Goal: Task Accomplishment & Management: Use online tool/utility

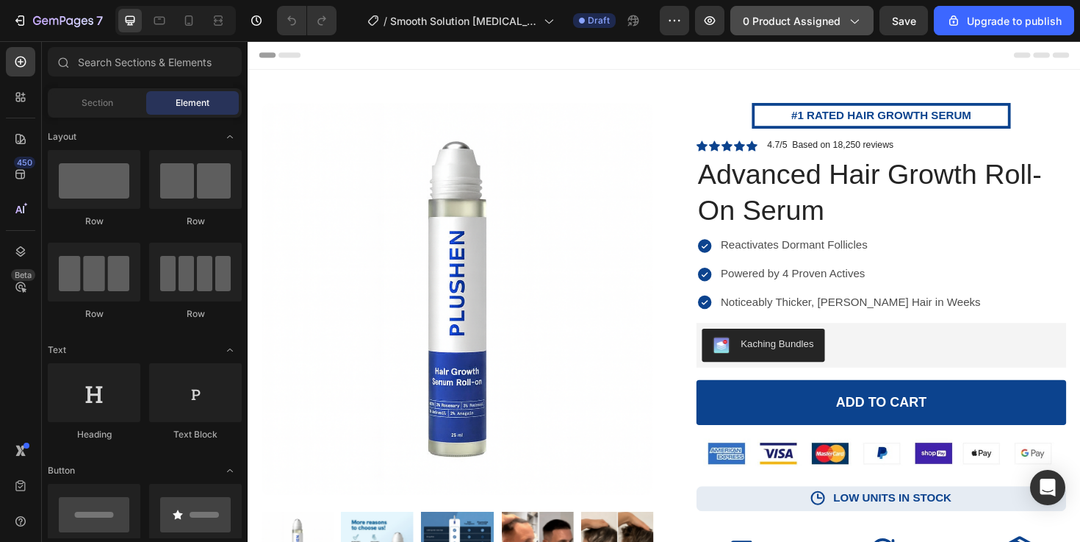
click at [847, 15] on icon "button" at bounding box center [853, 20] width 15 height 15
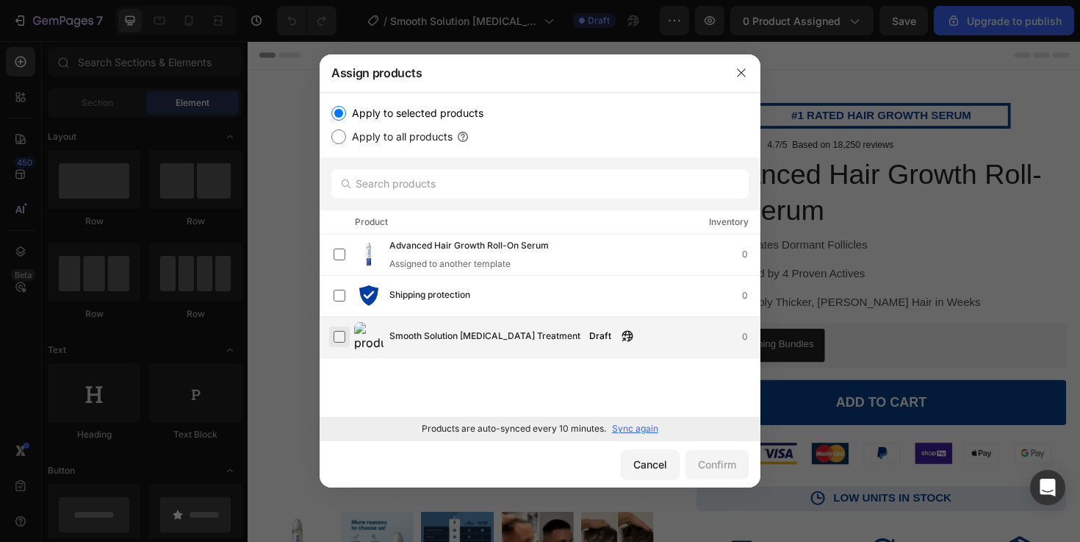
click at [334, 334] on label at bounding box center [340, 337] width 12 height 12
click at [702, 459] on div "Confirm" at bounding box center [717, 463] width 38 height 15
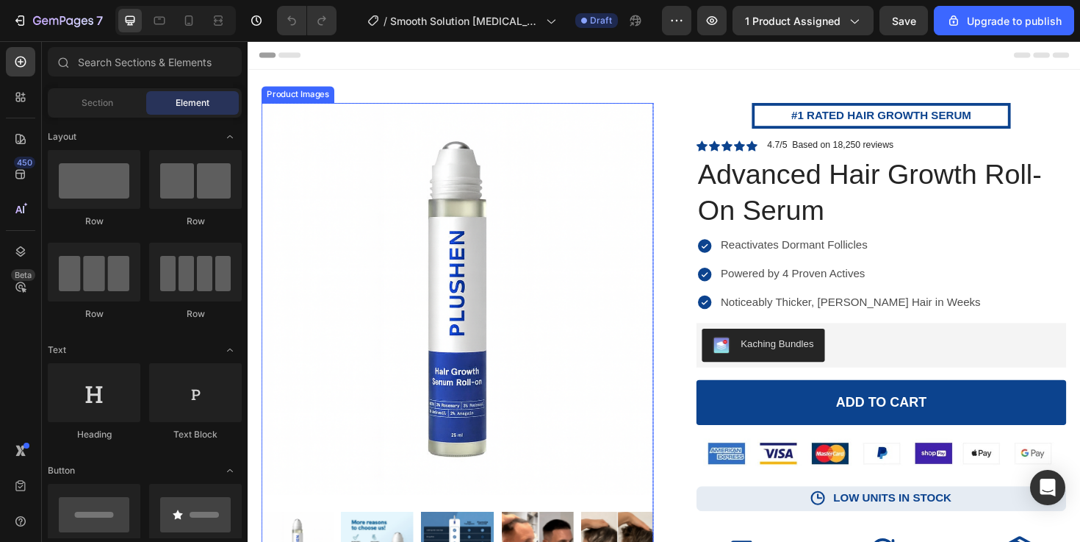
click at [625, 266] on img at bounding box center [469, 314] width 415 height 415
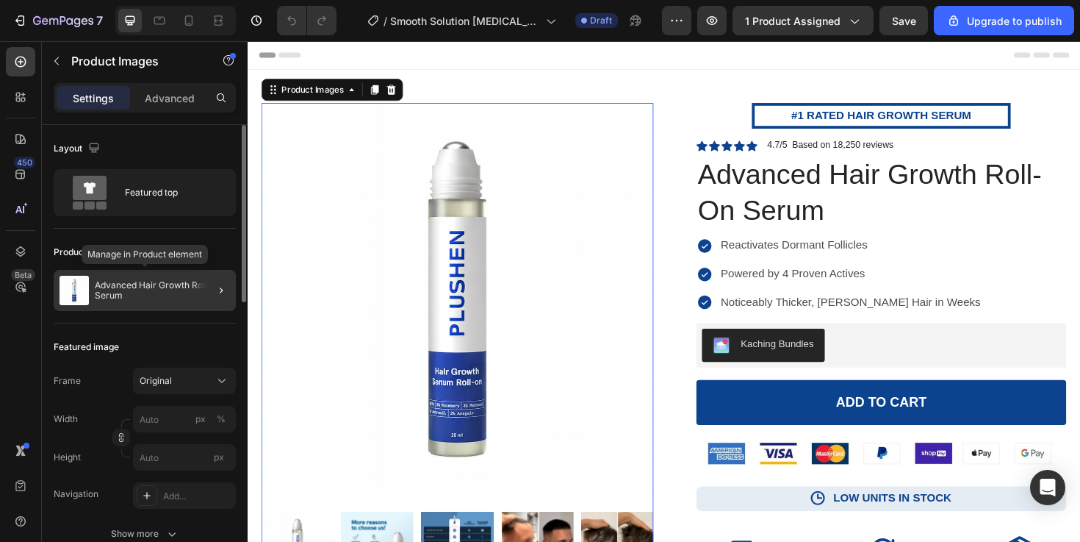
click at [193, 276] on div "Advanced Hair Growth Roll-On Serum" at bounding box center [145, 290] width 182 height 41
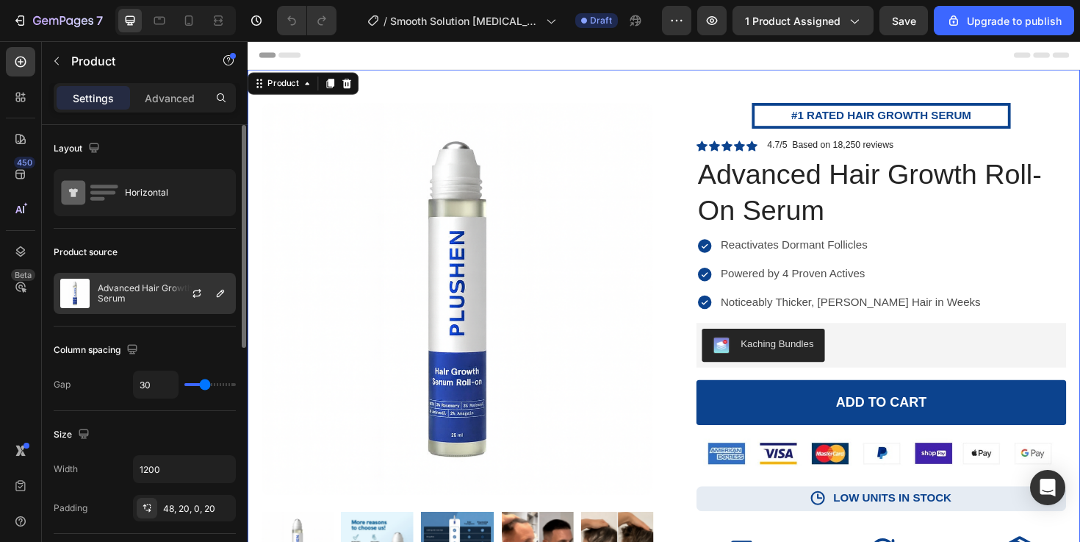
click at [187, 290] on div at bounding box center [202, 293] width 65 height 40
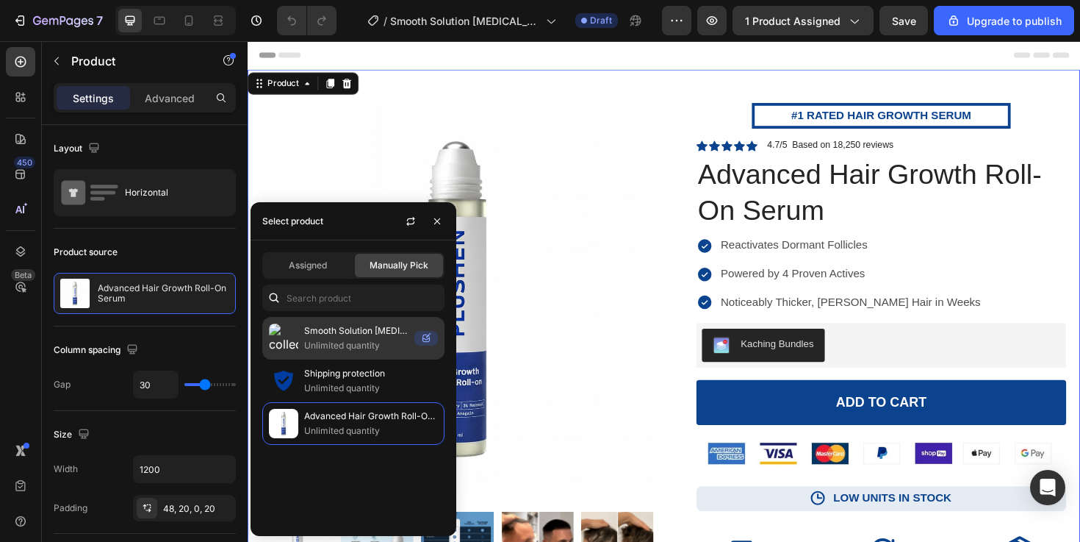
click at [342, 334] on p "Smooth Solution [MEDICAL_DATA] Treatment" at bounding box center [356, 330] width 104 height 15
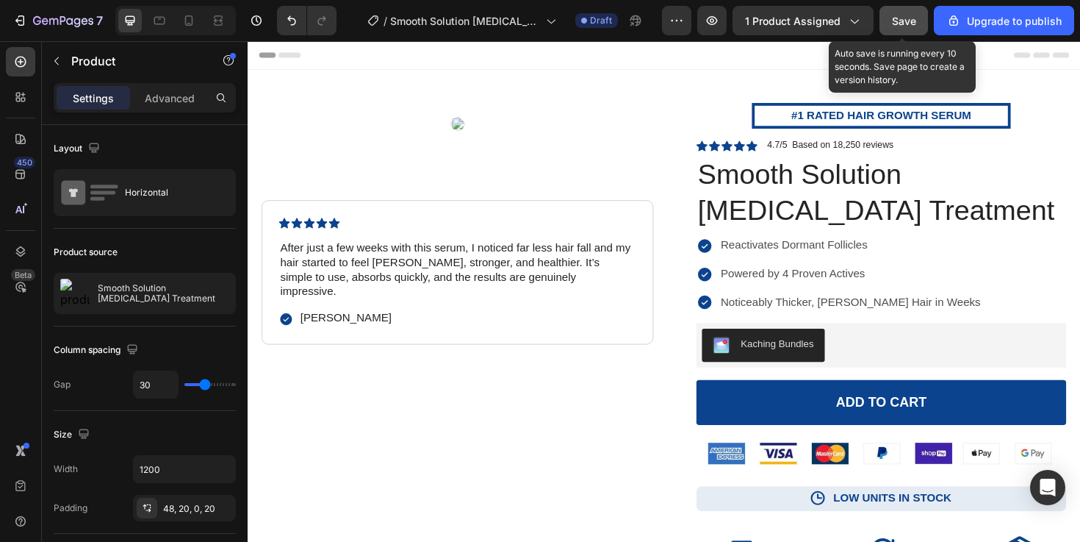
click at [905, 23] on span "Save" at bounding box center [904, 21] width 24 height 12
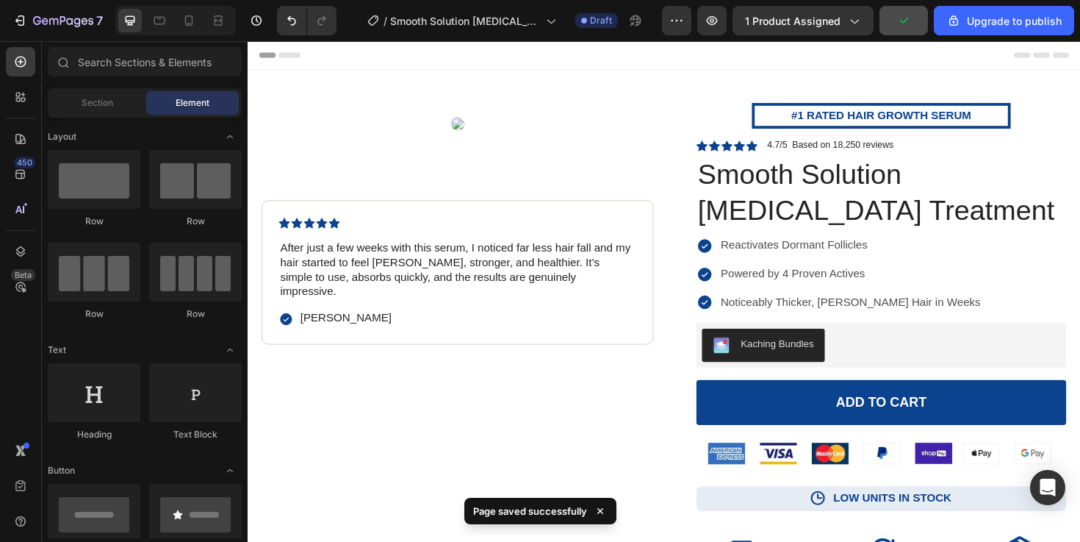
click at [654, 56] on div "Header" at bounding box center [688, 55] width 858 height 29
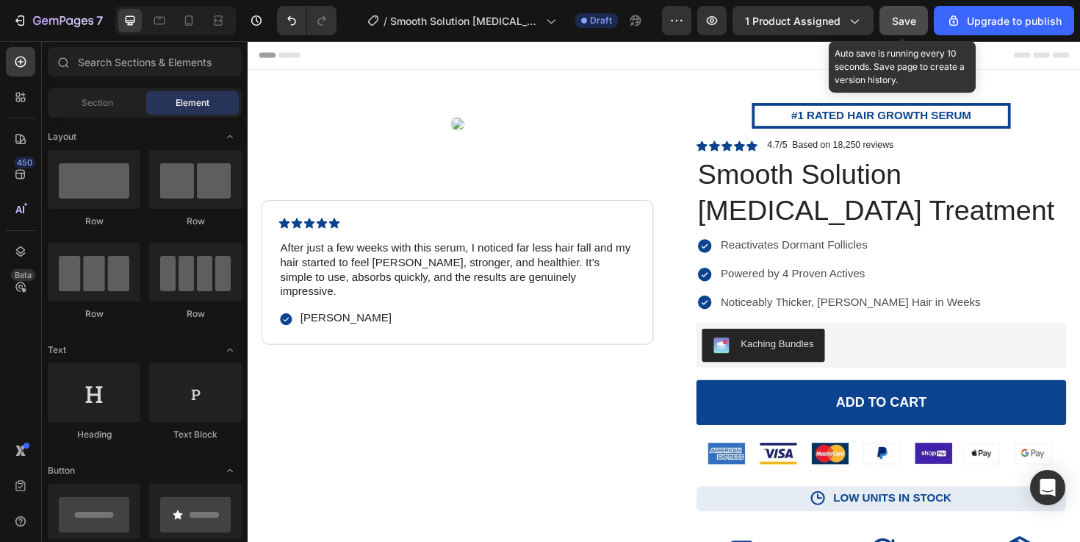
click at [901, 24] on span "Save" at bounding box center [904, 21] width 24 height 12
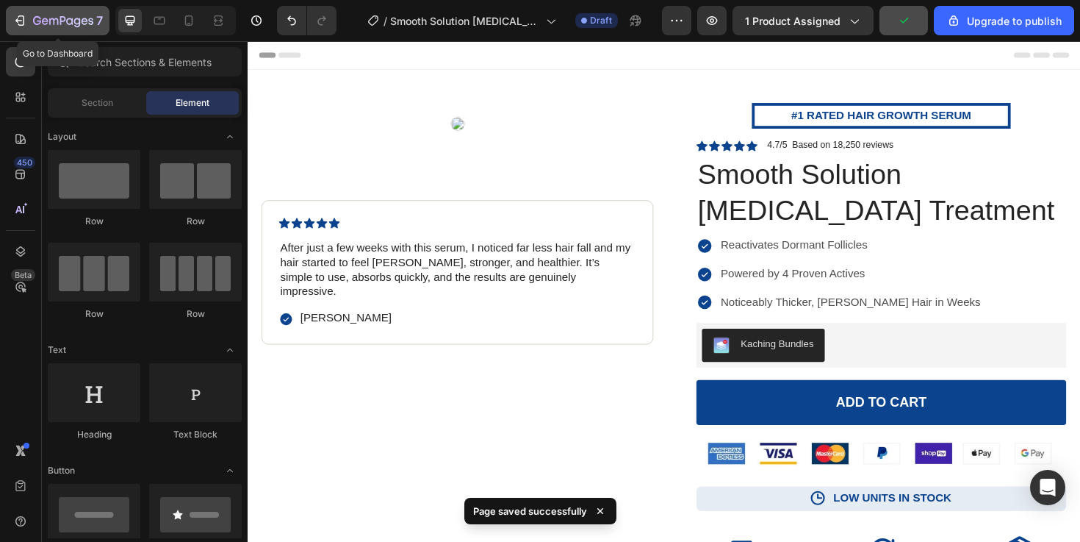
click at [29, 26] on div "7" at bounding box center [57, 21] width 90 height 18
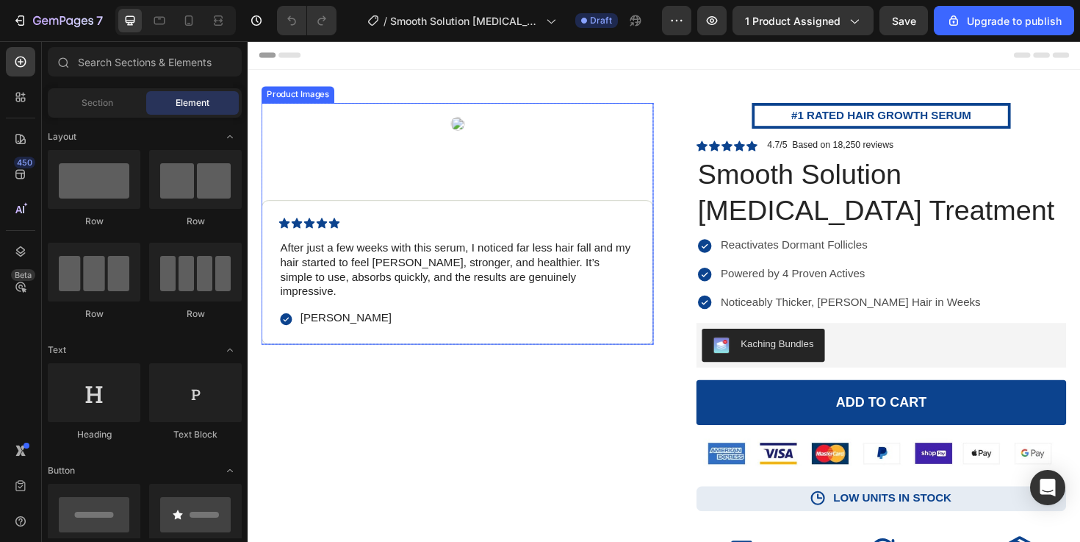
click at [590, 140] on div at bounding box center [469, 129] width 415 height 44
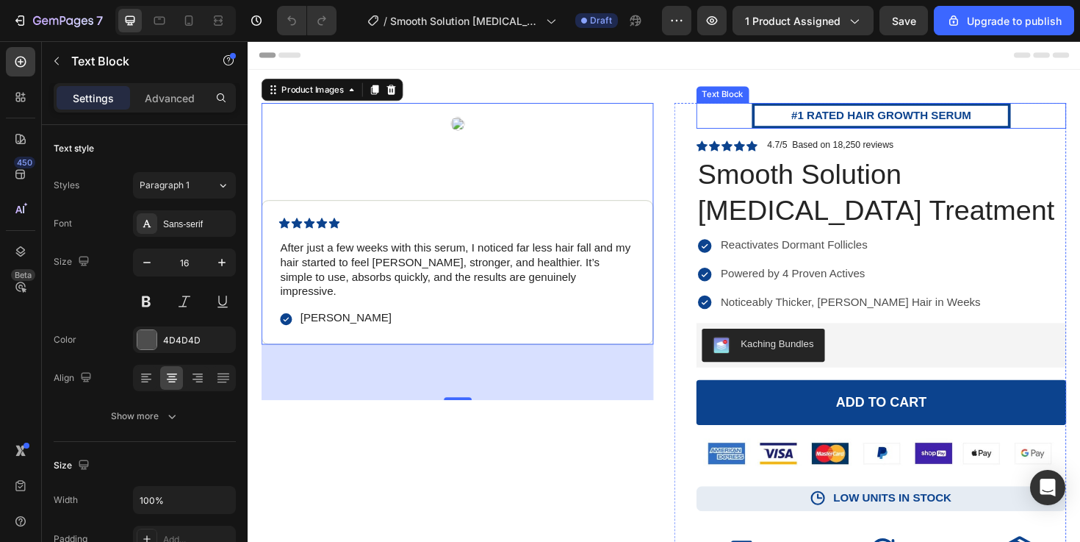
click at [885, 113] on strong "#1 RATED HAIR GROWTH SERUM" at bounding box center [919, 119] width 190 height 12
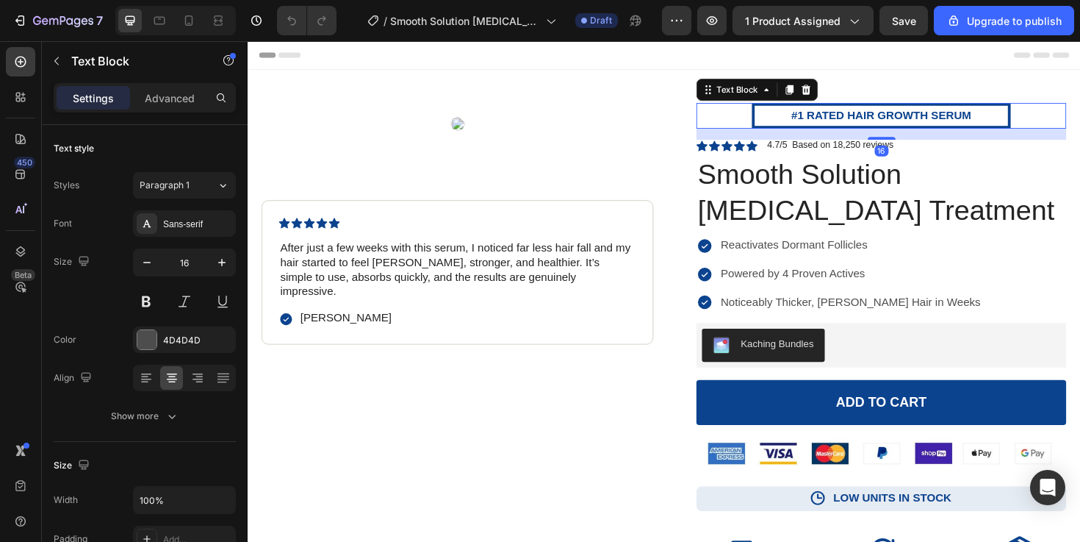
click at [879, 115] on strong "#1 RATED HAIR GROWTH SERUM" at bounding box center [919, 119] width 190 height 12
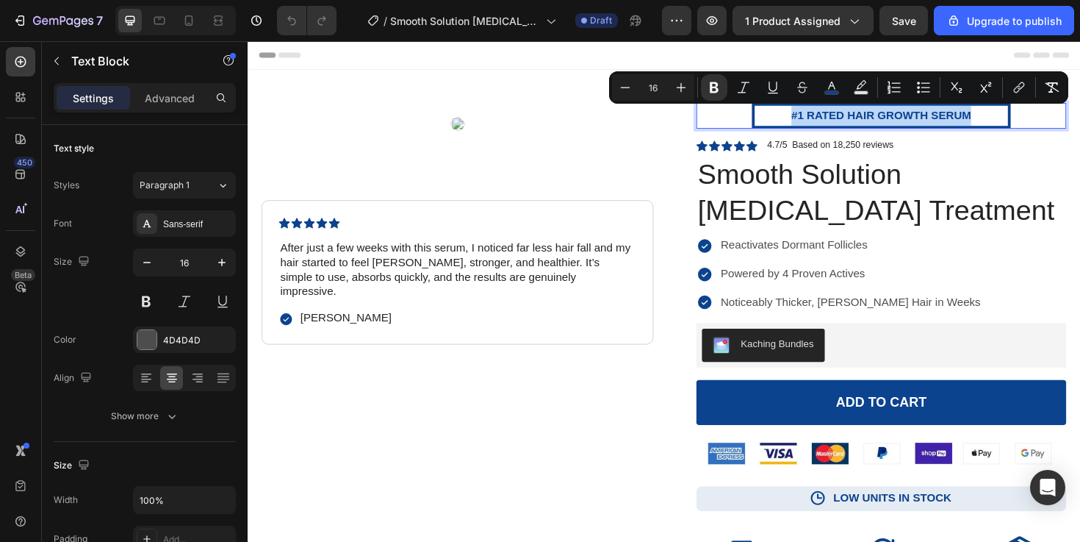
click at [879, 115] on strong "#1 RATED HAIR GROWTH SERUM" at bounding box center [919, 119] width 190 height 12
copy strong "#1 RATED HAIR GROWTH SERUM"
click at [895, 122] on strong "#1 RATED HAIR GROWTH SERUM" at bounding box center [919, 119] width 190 height 12
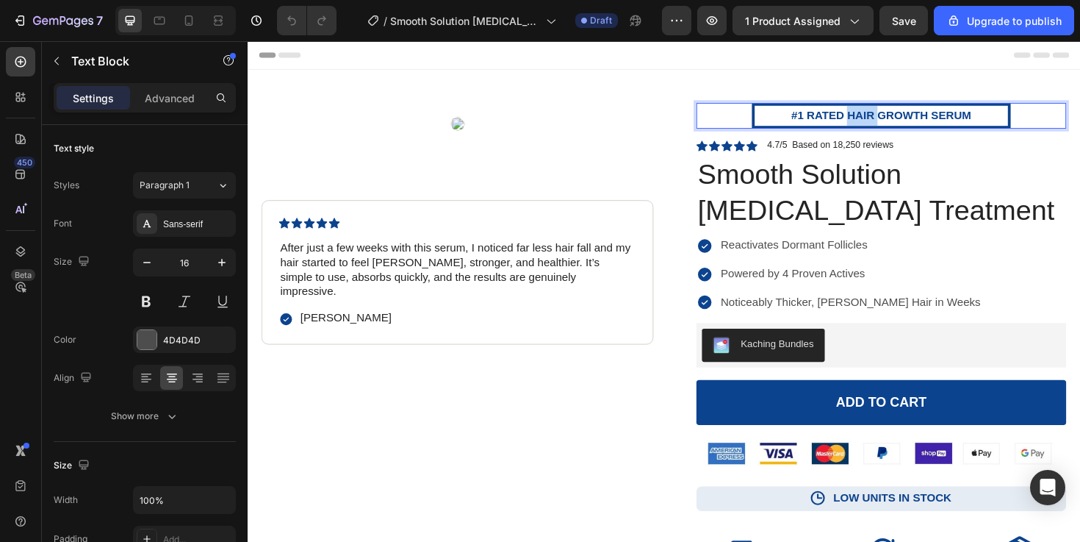
drag, startPoint x: 886, startPoint y: 121, endPoint x: 915, endPoint y: 123, distance: 28.7
click at [915, 123] on strong "#1 RATED HAIR GROWTH SERUM" at bounding box center [919, 119] width 190 height 12
drag, startPoint x: 1006, startPoint y: 115, endPoint x: 963, endPoint y: 115, distance: 43.4
click at [963, 115] on p "#1 RATED INGROWTH SERUM" at bounding box center [919, 119] width 268 height 21
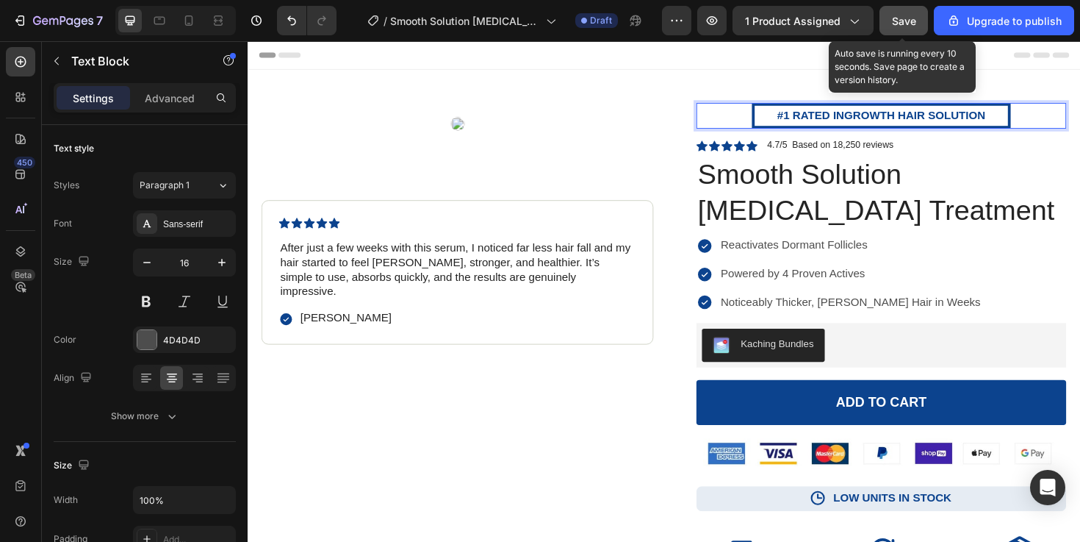
drag, startPoint x: 905, startPoint y: 21, endPoint x: 791, endPoint y: 136, distance: 162.1
click at [905, 21] on span "Save" at bounding box center [904, 21] width 24 height 12
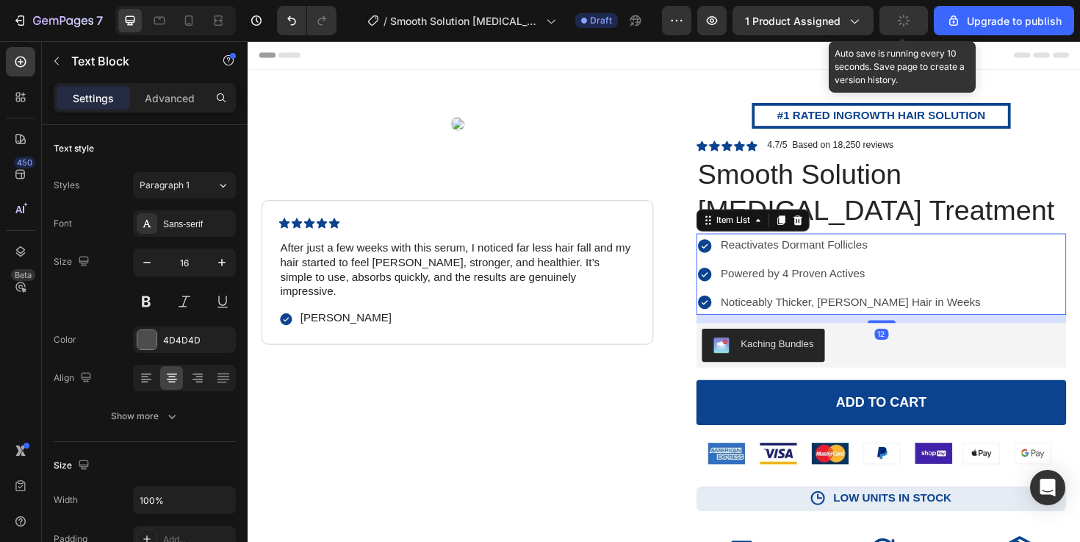
click at [1039, 272] on div "Reactivates Dormant Follicles Powered by 4 Proven Actives Noticeably Thicker, F…" at bounding box center [919, 287] width 392 height 85
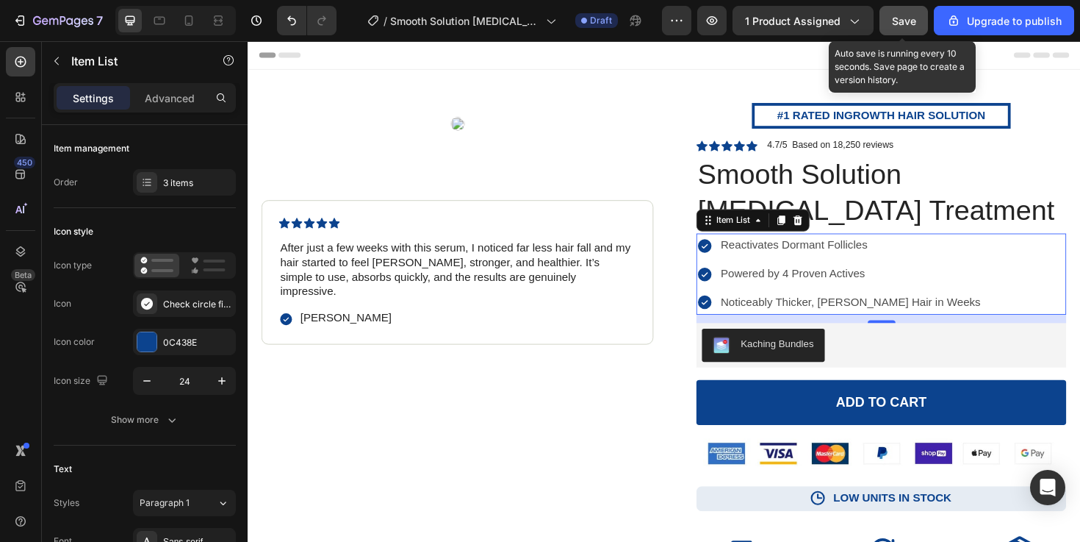
click at [911, 18] on span "Save" at bounding box center [904, 21] width 24 height 12
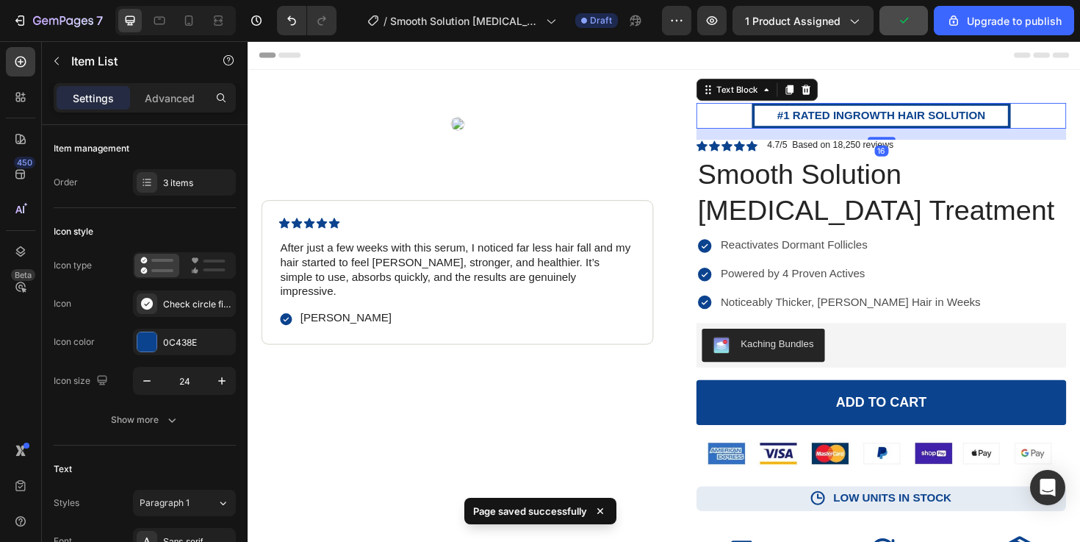
click at [920, 113] on strong "#1 RATED INGROWTH HAIR SOLUTION" at bounding box center [918, 119] width 220 height 12
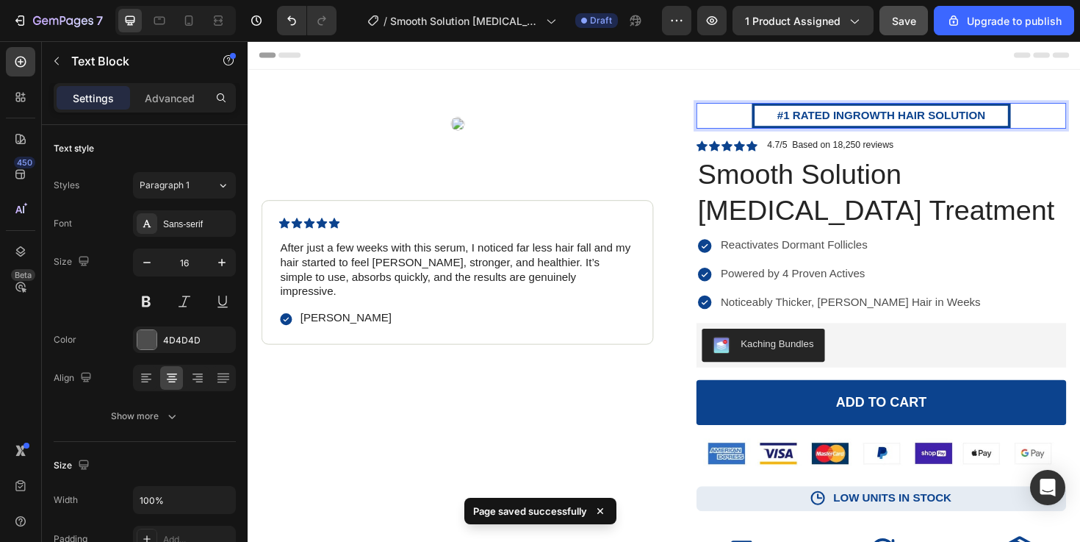
click at [862, 117] on strong "#1 RATED INGROWTH HAIR SOLUTION" at bounding box center [918, 119] width 220 height 12
click at [929, 122] on strong "#1 Rated INGROWTH HAIR SOLUTION" at bounding box center [919, 119] width 214 height 12
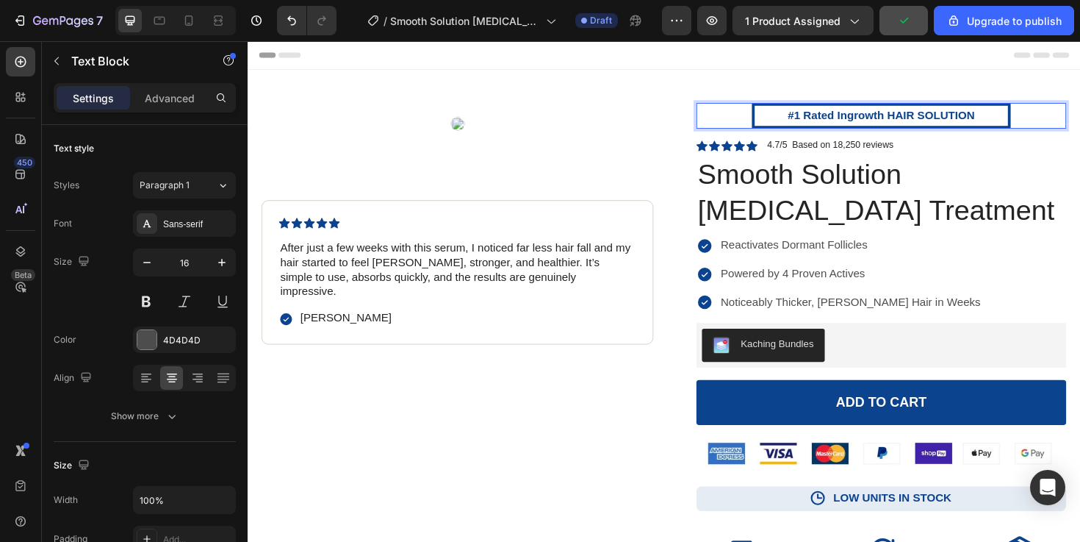
click at [953, 120] on strong "#1 Rated Ingrowth HAIR SOLUTION" at bounding box center [919, 119] width 198 height 12
click at [1020, 121] on p "#1 Rated Ingrowth Hair SOLUTION" at bounding box center [919, 119] width 268 height 21
click at [938, 71] on div "Product Images Icon Icon Icon Icon Icon Icon List After just a few weeks with t…" at bounding box center [689, 454] width 882 height 767
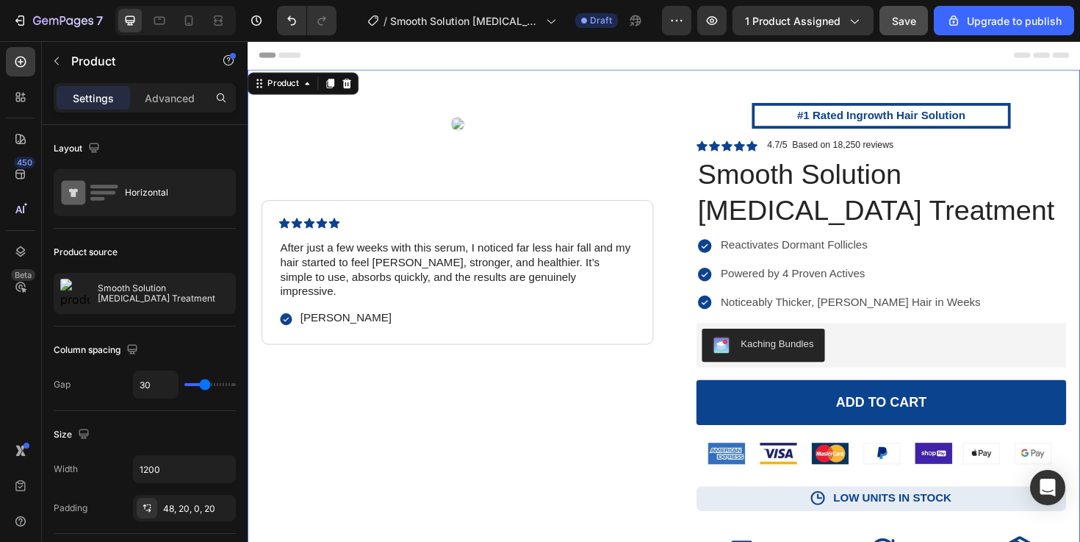
click at [179, 6] on div at bounding box center [175, 20] width 120 height 29
click at [181, 13] on icon at bounding box center [188, 20] width 15 height 15
type input "0"
type input "100%"
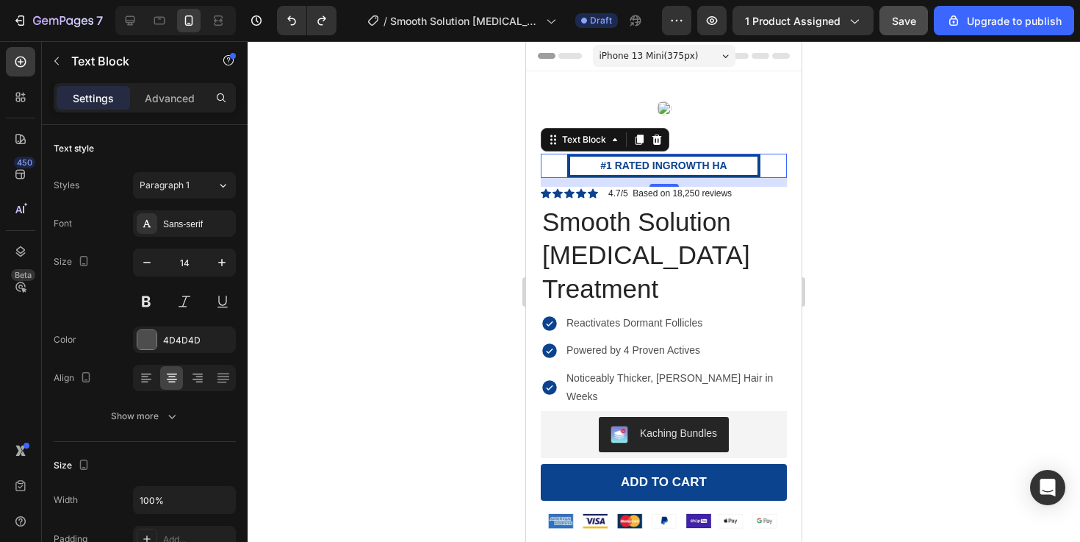
click at [739, 171] on p "#1 RATED INGROWTH HA" at bounding box center [663, 166] width 187 height 18
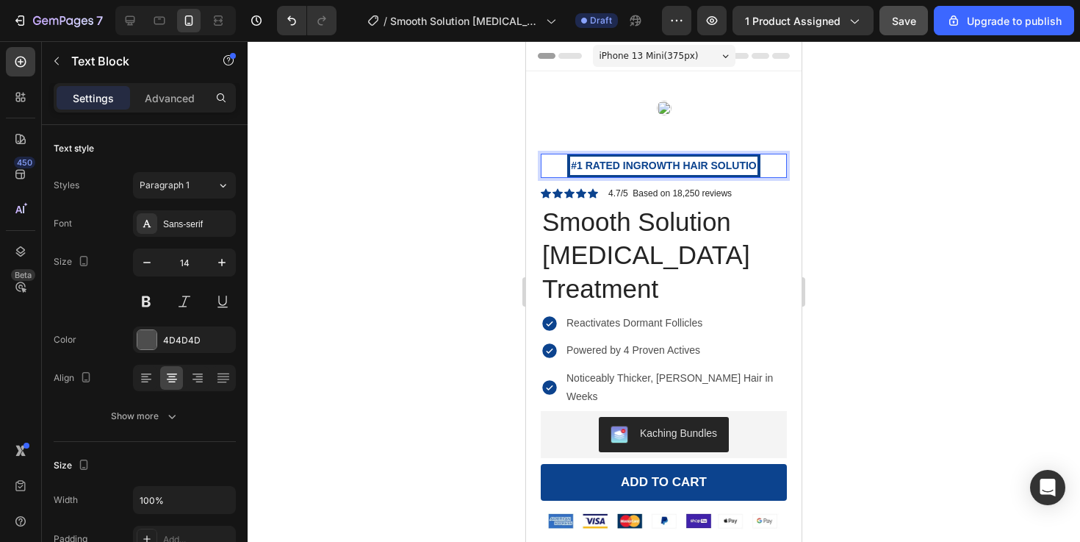
click at [633, 165] on strong "#1 RATED INGROWTH HAIR SOLUTIO" at bounding box center [664, 165] width 186 height 12
click at [755, 163] on strong "#1 RATED INGROWTH HAIR SOLUTIO" at bounding box center [664, 165] width 186 height 12
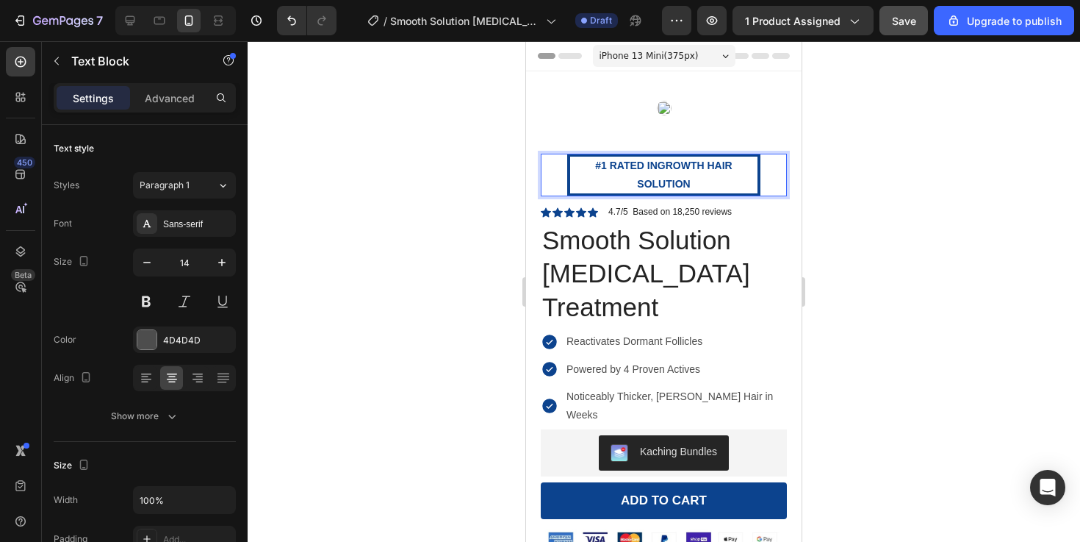
click at [946, 187] on div at bounding box center [664, 291] width 832 height 500
click at [717, 184] on p "#1 RATED INGROWTH HAIR SOLUTION" at bounding box center [663, 175] width 187 height 37
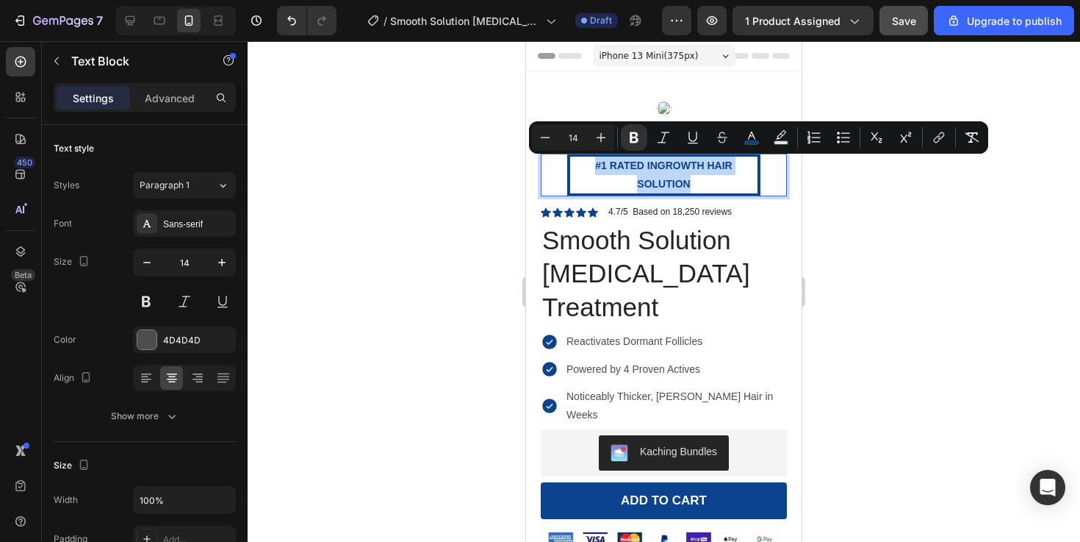
drag, startPoint x: 708, startPoint y: 189, endPoint x: 586, endPoint y: 164, distance: 125.2
click at [586, 164] on p "#1 RATED INGROWTH HAIR SOLUTION" at bounding box center [663, 175] width 187 height 37
click at [733, 187] on p "#1 RATED INGROWTH HAIR SOLUTION" at bounding box center [663, 175] width 187 height 37
click at [694, 181] on p "#1 RATED INGROWTH HAIR SOLUTION" at bounding box center [663, 175] width 187 height 37
click at [708, 190] on p "#1 RATED INGROWTH HAIR SOLUTION" at bounding box center [663, 175] width 187 height 37
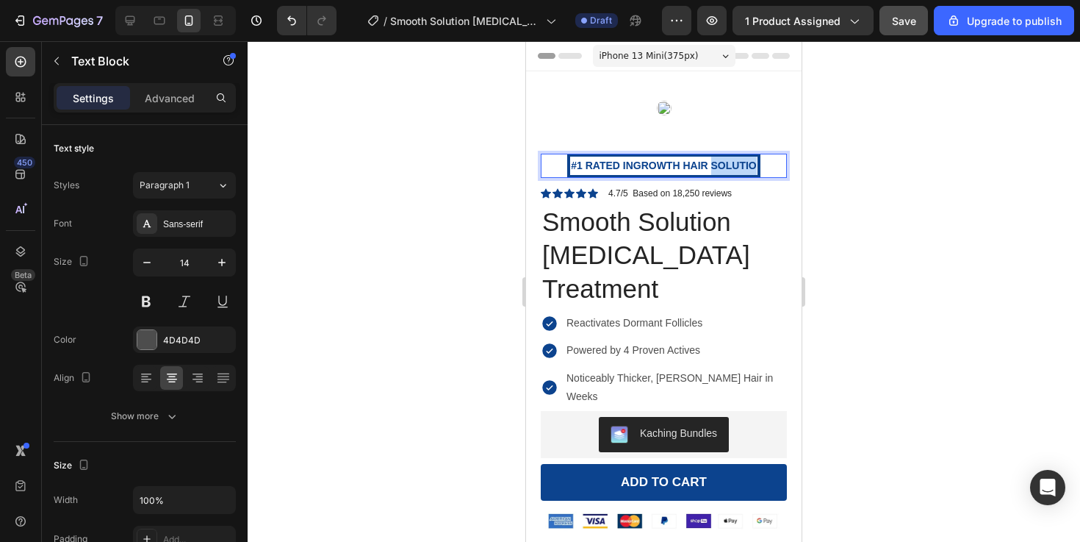
drag, startPoint x: 713, startPoint y: 168, endPoint x: 761, endPoint y: 166, distance: 48.5
click at [761, 166] on div "#1 RATED INGROWTH HAIR SOLUTIO Text Block 12" at bounding box center [664, 166] width 246 height 24
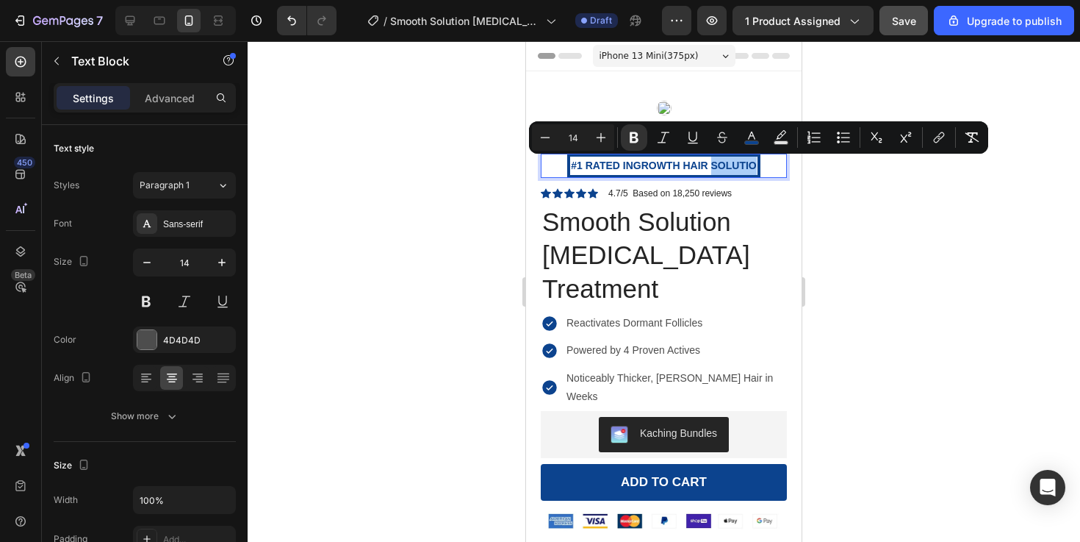
click at [904, 283] on div at bounding box center [664, 291] width 832 height 500
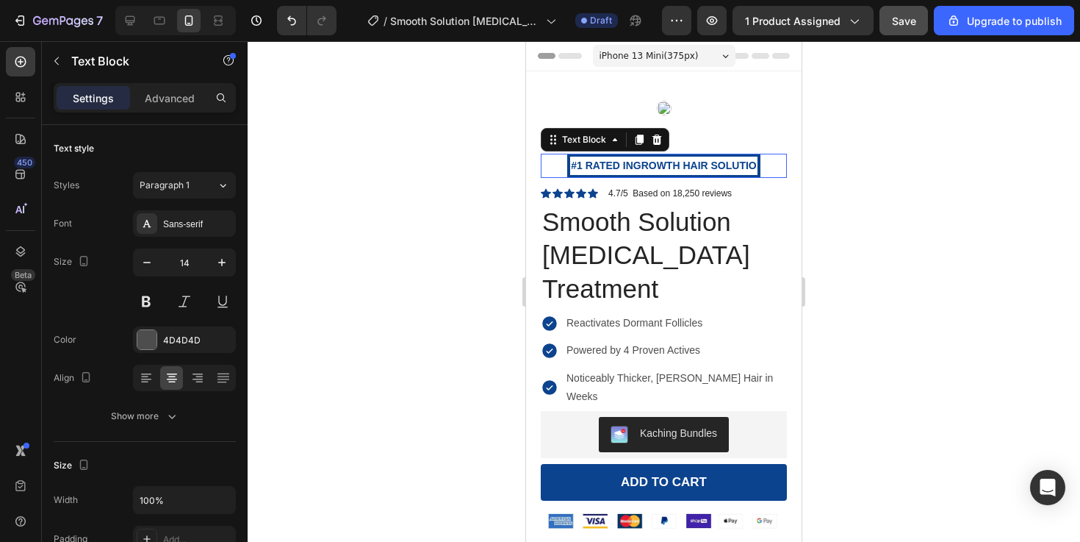
click at [743, 169] on strong "#1 RATED INGROWTH HAIR SOLUTIO" at bounding box center [664, 165] width 186 height 12
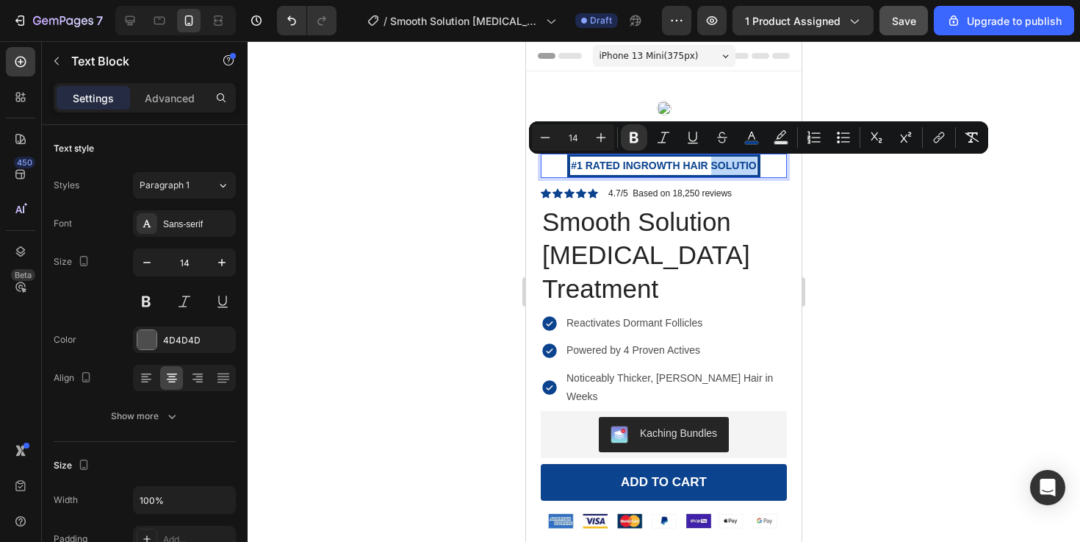
drag, startPoint x: 713, startPoint y: 168, endPoint x: 754, endPoint y: 171, distance: 40.6
click at [754, 171] on strong "#1 RATED INGROWTH HAIR SOLUTIO" at bounding box center [664, 165] width 186 height 12
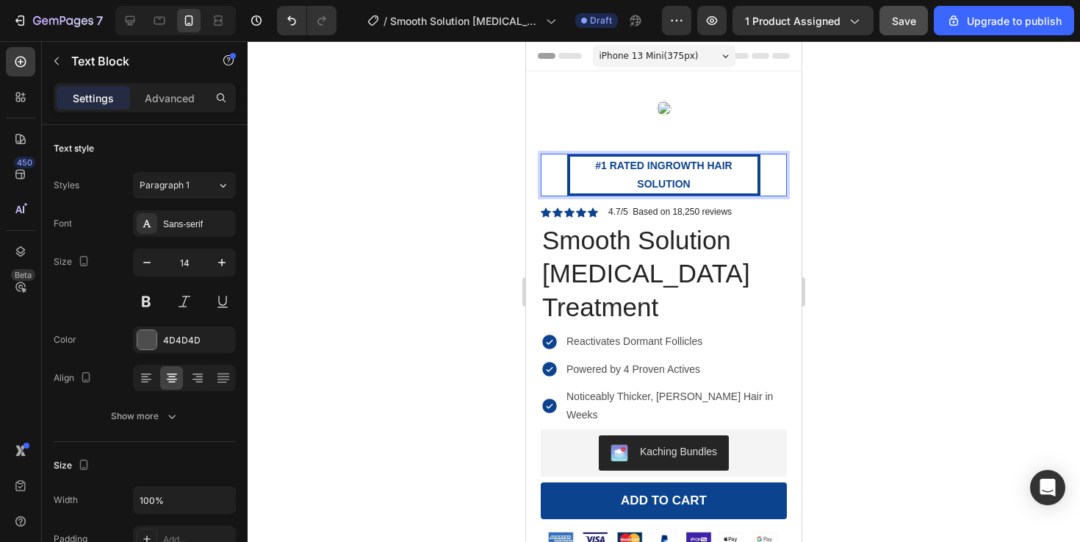
click at [677, 181] on strong "#1 RATED INGROWTH HAIR SOLUTION" at bounding box center [663, 174] width 137 height 30
click at [642, 184] on strong "#1 RATED INGROWTH HAIR SOLUTION" at bounding box center [663, 174] width 137 height 30
click at [702, 193] on div "#1 RATED INGROWTH HAIR POLUTION" at bounding box center [663, 175] width 193 height 43
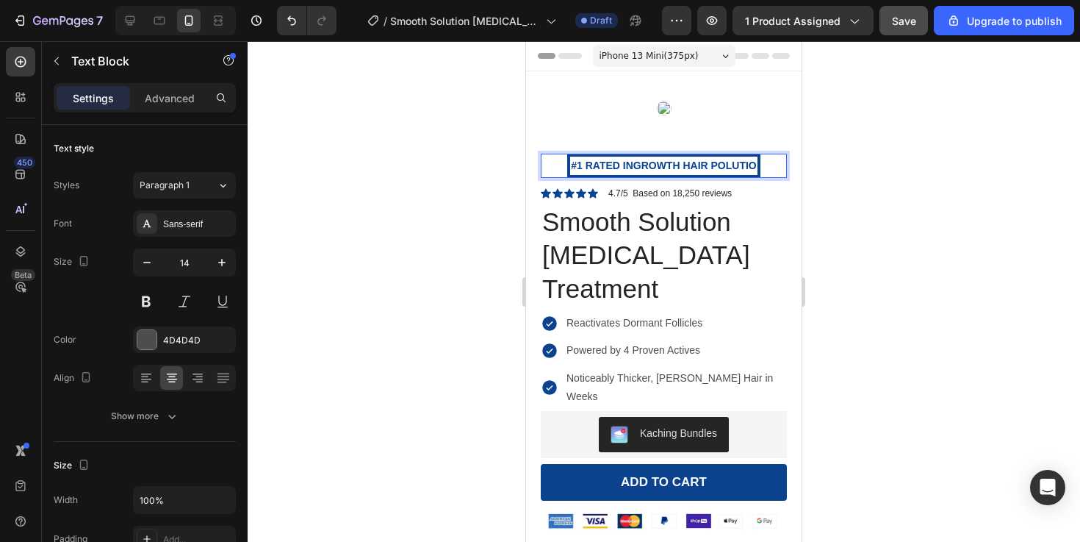
click at [725, 162] on strong "#1 RATED INGROWTH HAIR POLUTIO" at bounding box center [664, 165] width 186 height 12
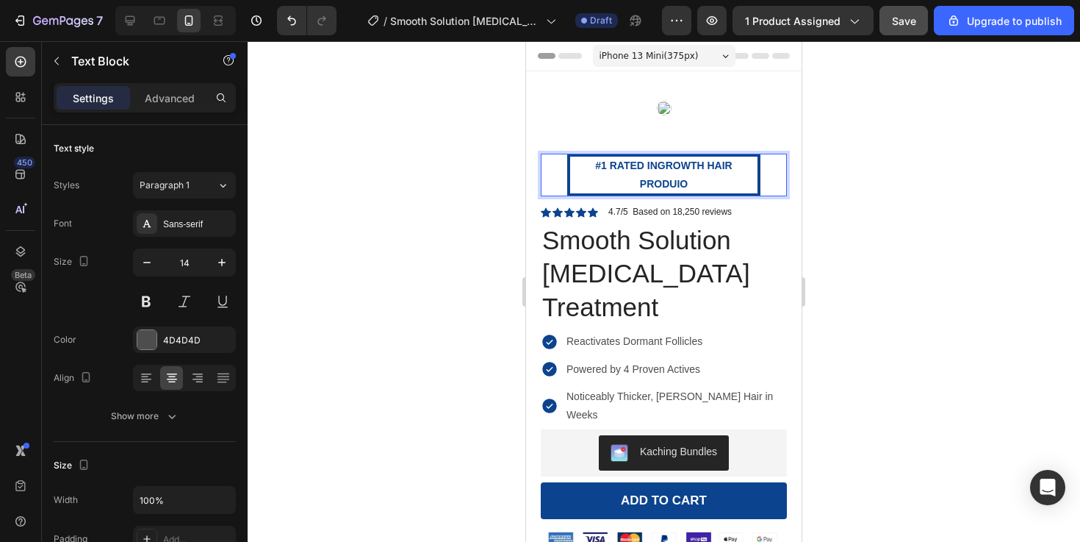
click at [705, 179] on p "#1 RATED INGROWTH HAIR PRODUIO" at bounding box center [663, 175] width 187 height 37
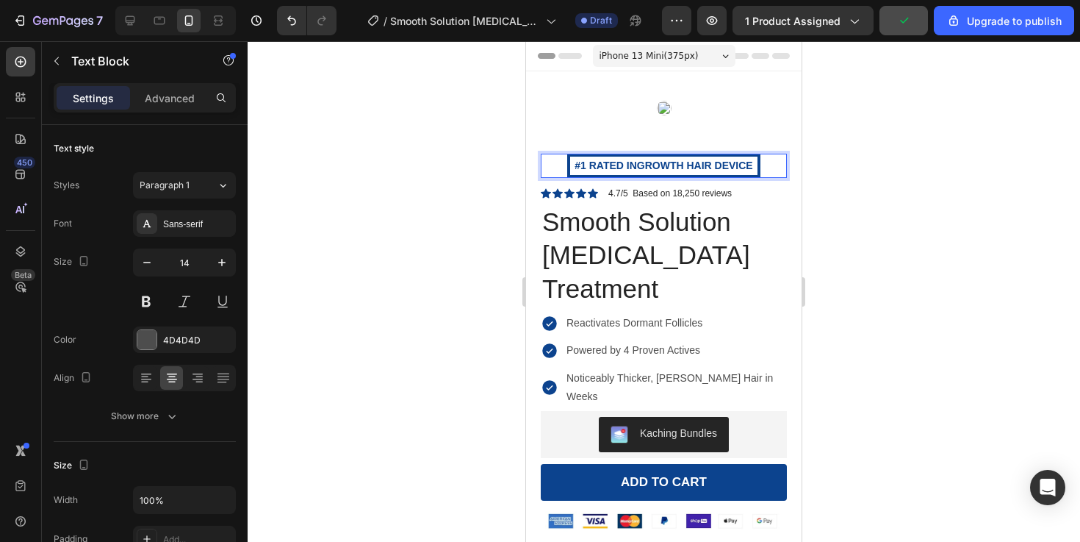
click at [695, 154] on div "#1 RATED INGROWTH HAIR DEVICE" at bounding box center [663, 166] width 193 height 24
click at [693, 159] on p "#1 RATED INGROWTH HAIR DEVICE" at bounding box center [663, 166] width 187 height 18
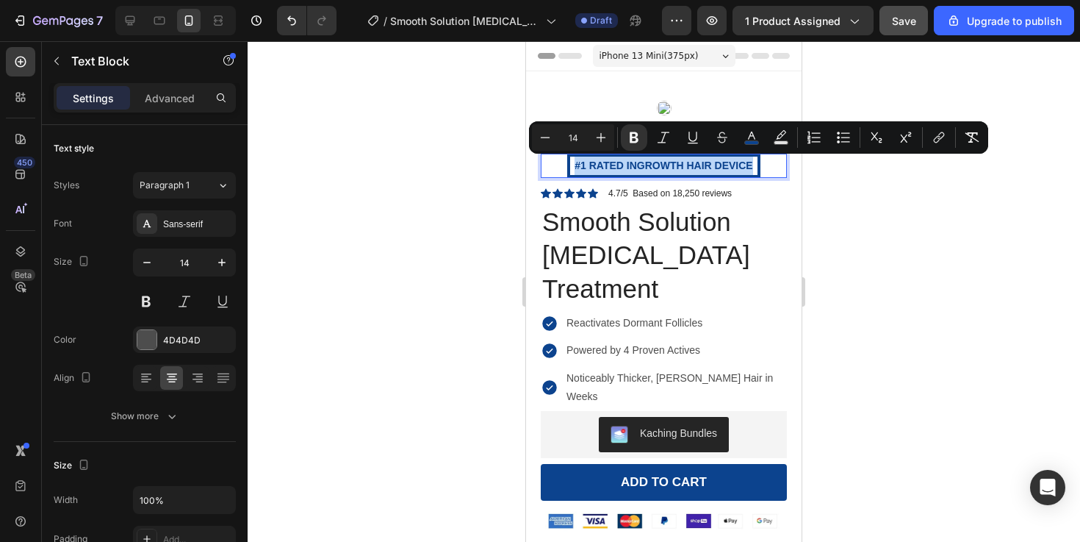
copy strong "#1 RATED INGROWTH HAIR DEVICE"
click at [452, 245] on div at bounding box center [664, 291] width 832 height 500
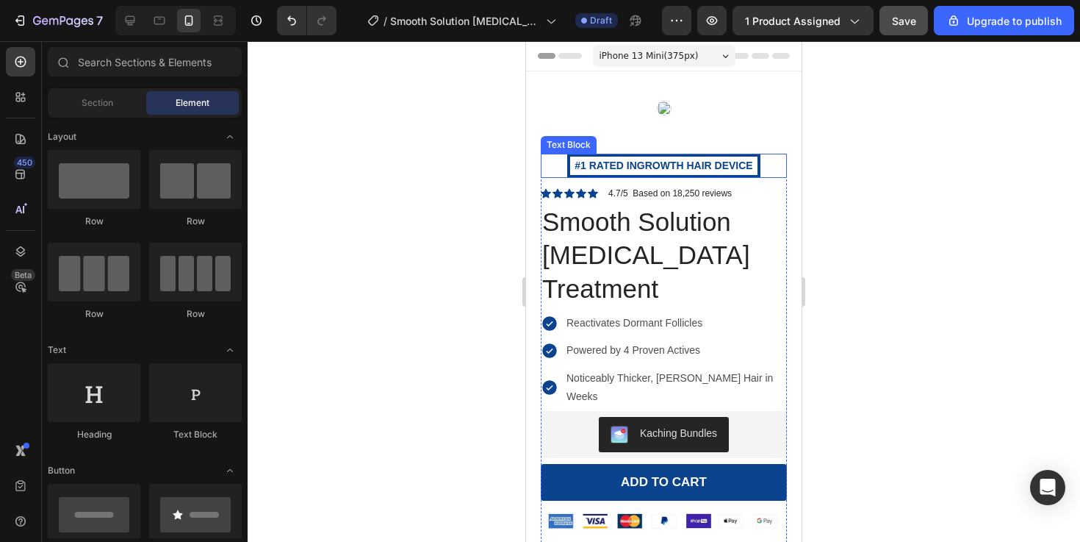
click at [741, 161] on strong "#1 RATED INGROWTH HAIR DEVICE" at bounding box center [664, 165] width 178 height 12
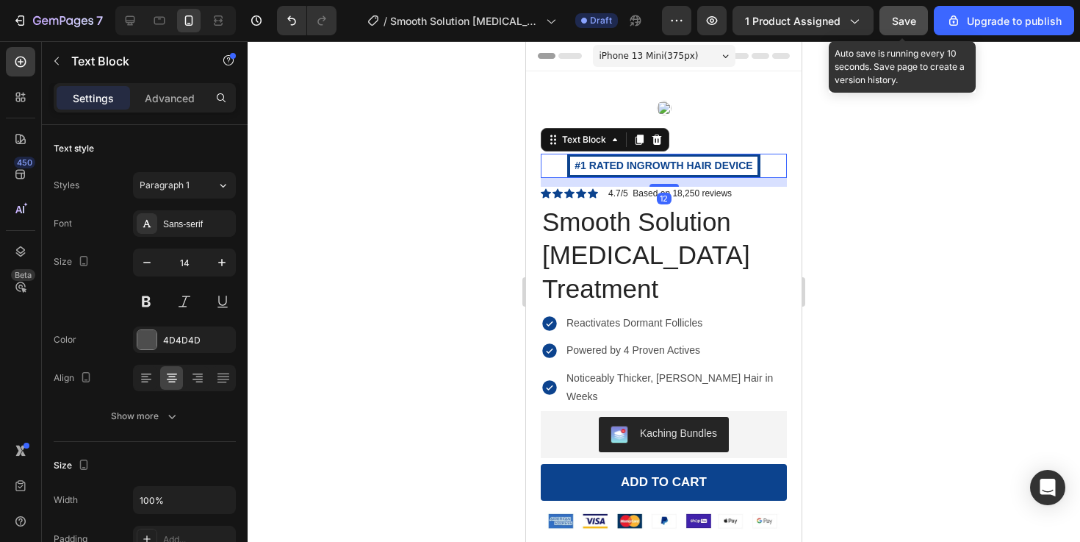
click at [924, 24] on button "Save" at bounding box center [903, 20] width 48 height 29
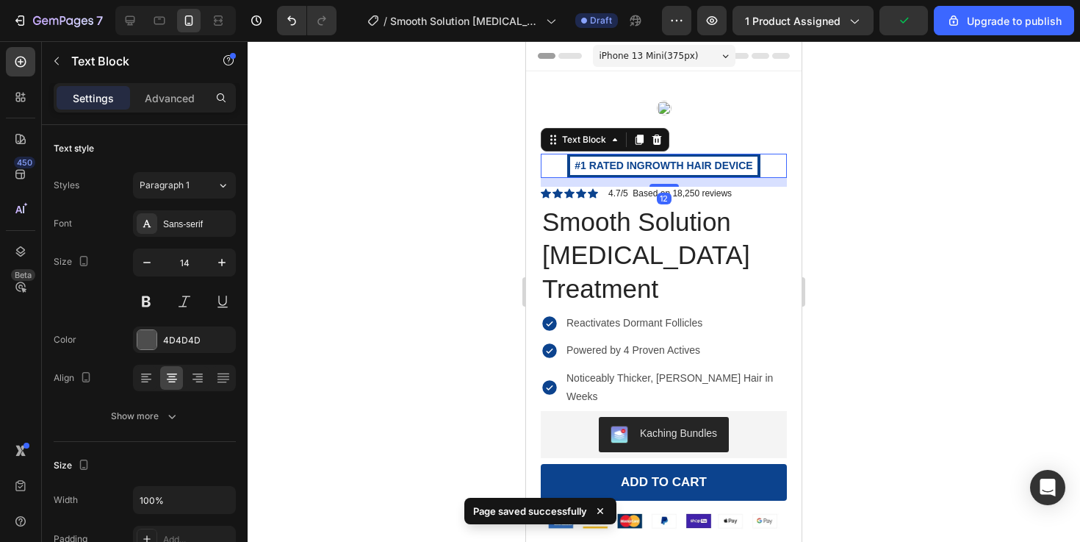
click at [879, 162] on div at bounding box center [664, 291] width 832 height 500
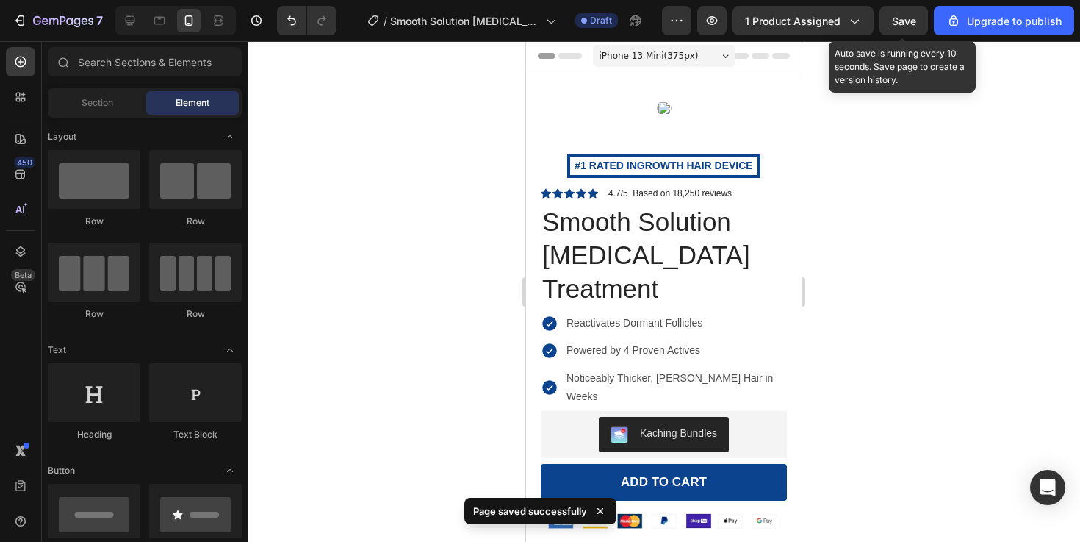
click at [913, 25] on span "Save" at bounding box center [904, 21] width 24 height 12
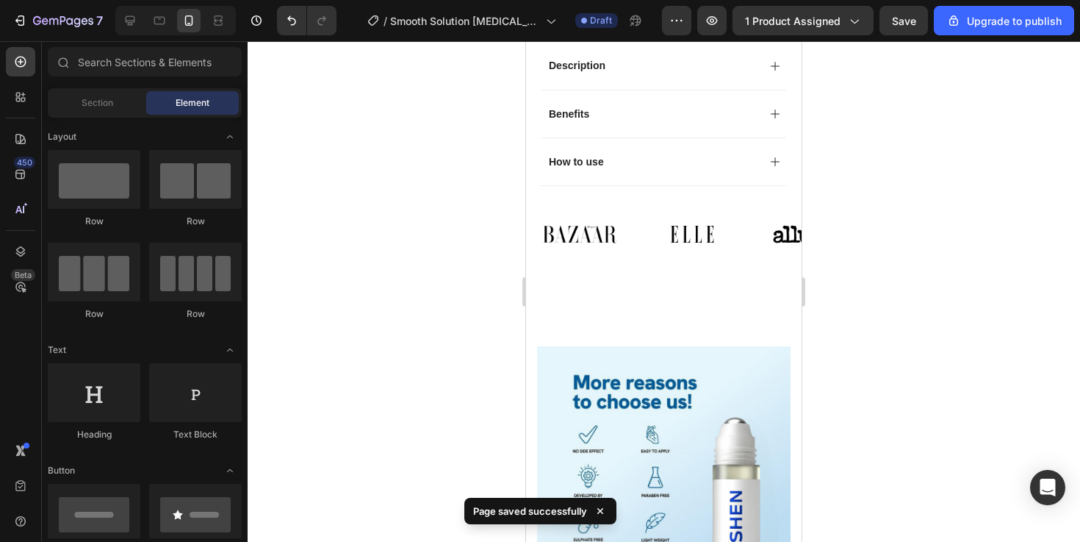
scroll to position [885, 0]
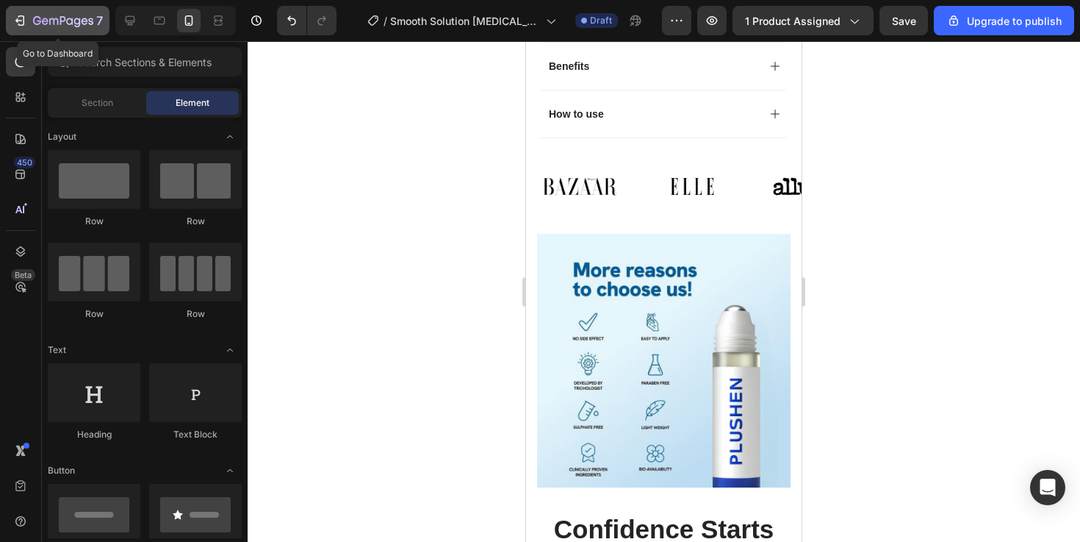
click at [18, 18] on icon "button" at bounding box center [19, 20] width 15 height 15
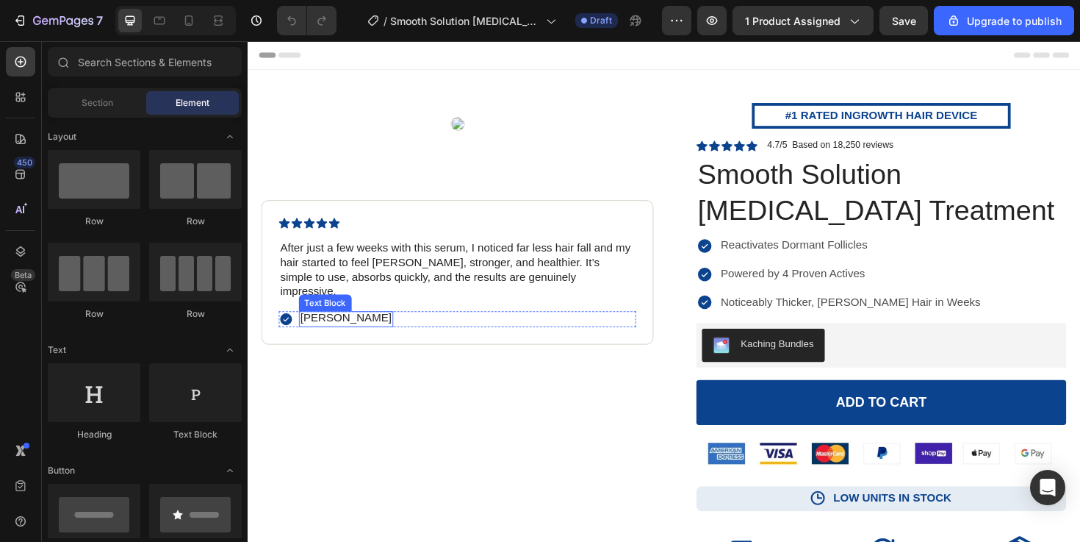
click at [322, 327] on p "[PERSON_NAME]" at bounding box center [351, 334] width 97 height 15
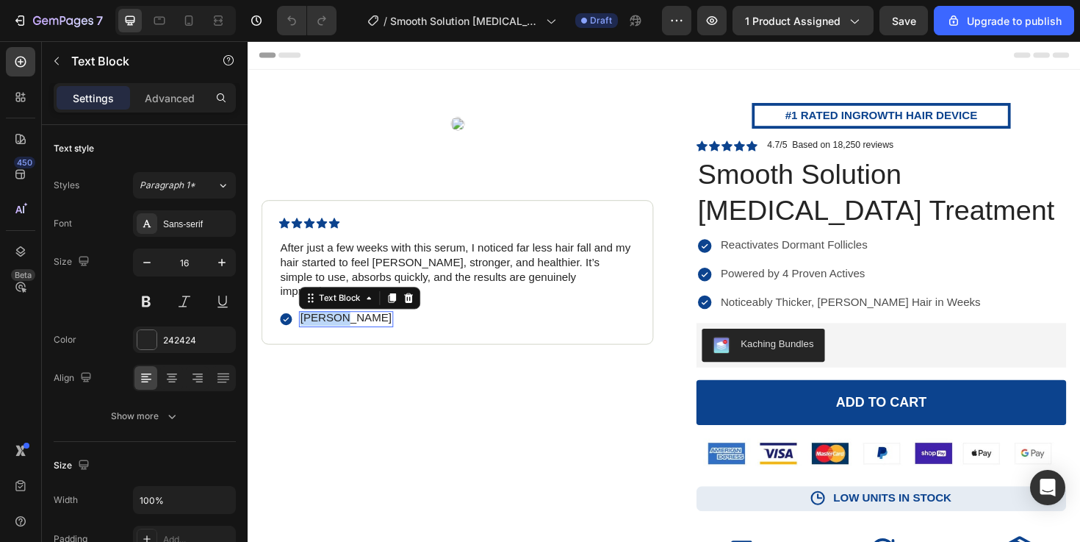
click at [322, 327] on p "[PERSON_NAME]" at bounding box center [351, 334] width 97 height 15
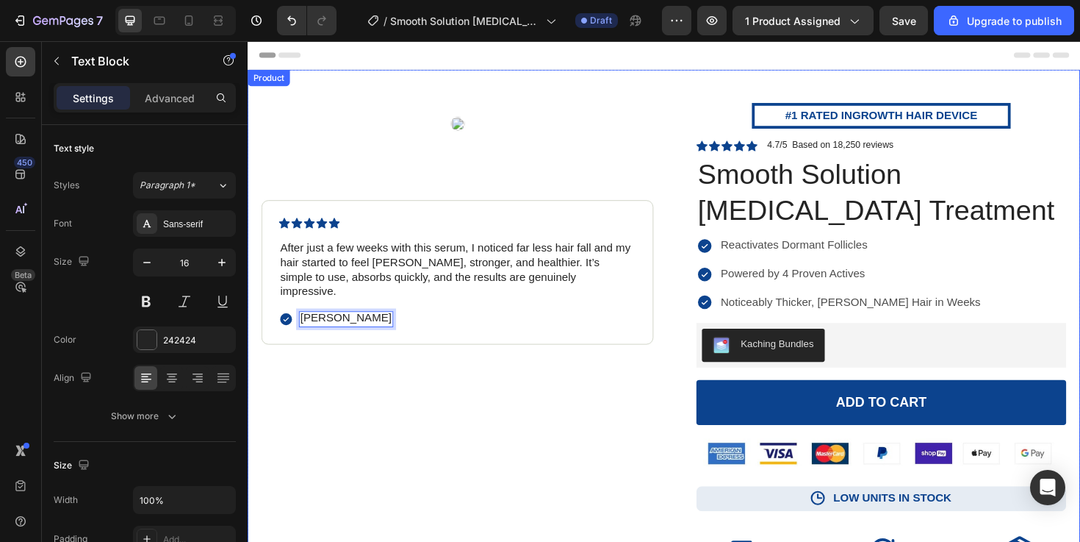
click at [414, 383] on div "Product Images Icon Icon Icon Icon Icon Icon List After just a few weeks with t…" at bounding box center [469, 473] width 415 height 732
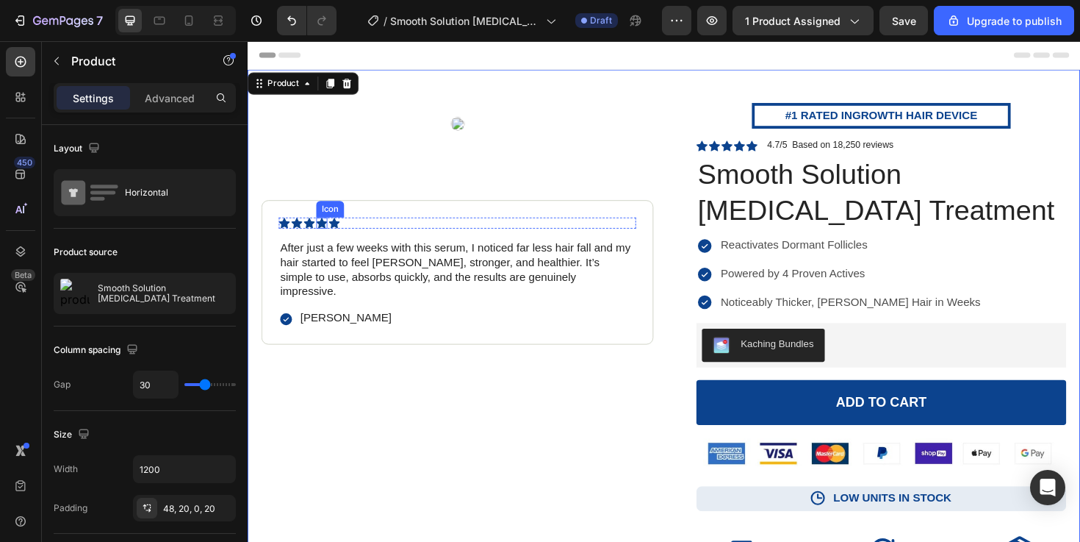
click at [312, 272] on p "After just a few weeks with this serum, I noticed far less hair fall and my hai…" at bounding box center [469, 283] width 375 height 61
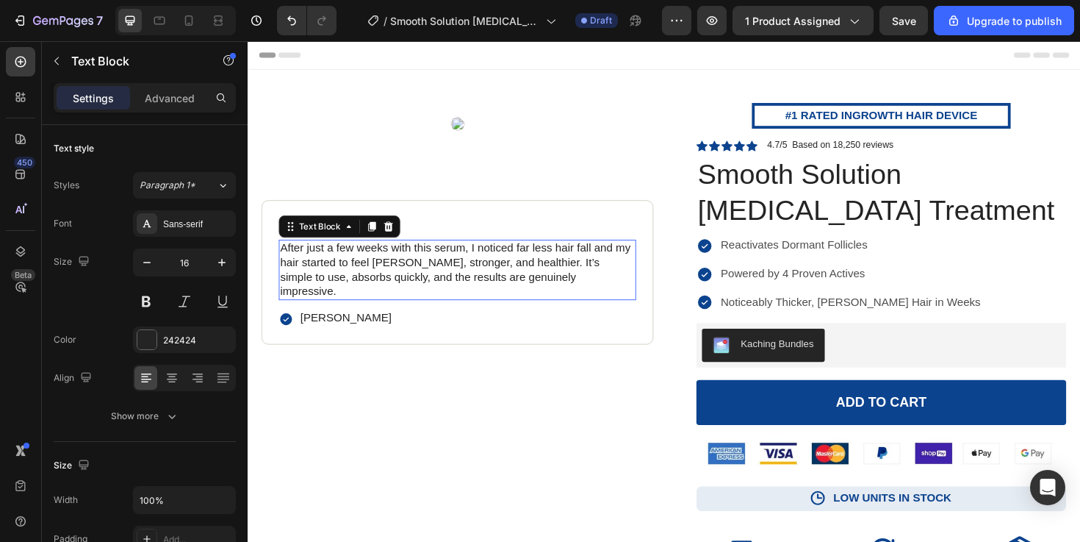
click at [312, 272] on p "After just a few weeks with this serum, I noticed far less hair fall and my hai…" at bounding box center [469, 283] width 375 height 61
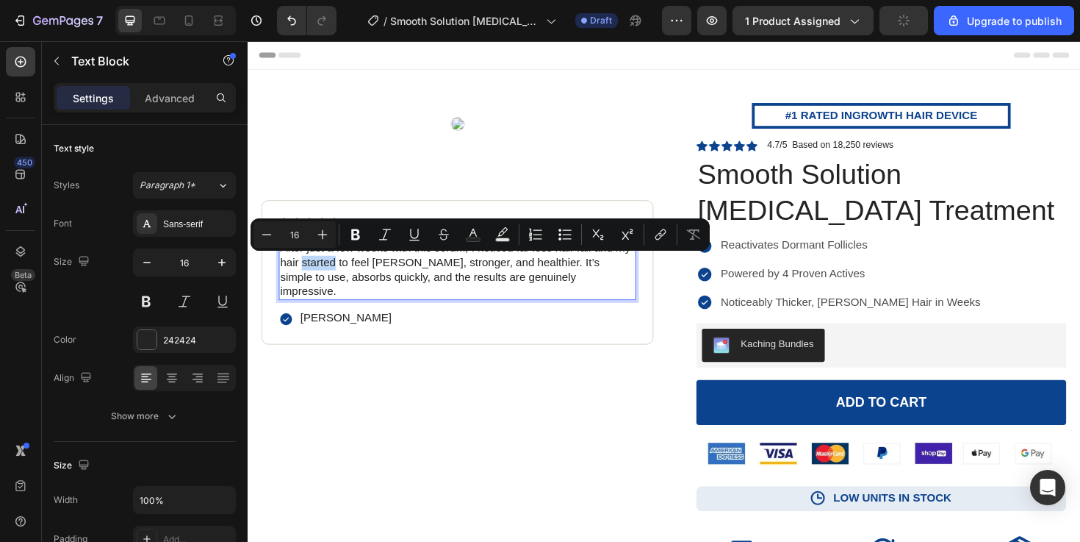
click at [312, 272] on p "After just a few weeks with this serum, I noticed far less hair fall and my hai…" at bounding box center [469, 283] width 375 height 61
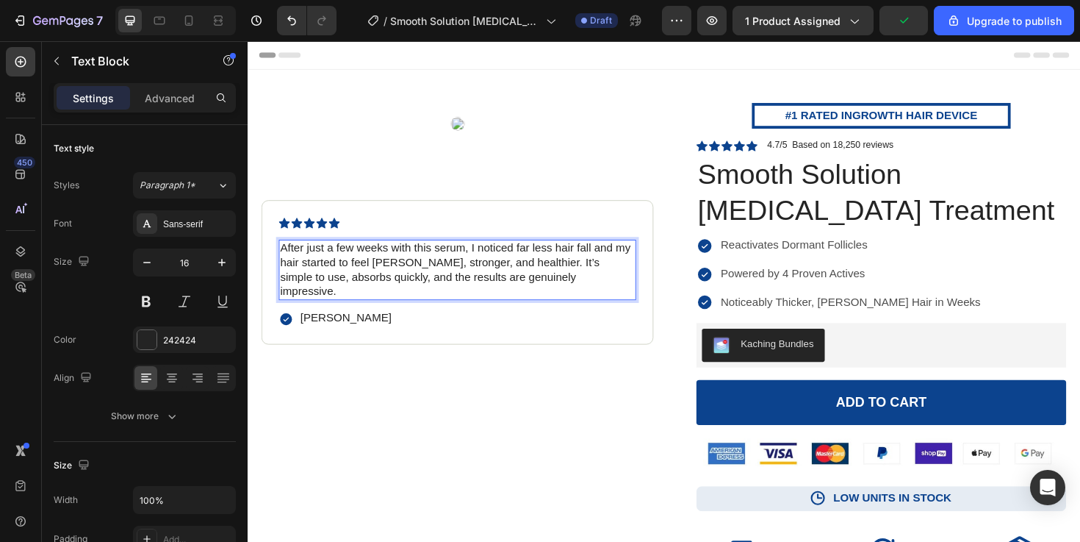
click at [321, 273] on p "After just a few weeks with this serum, I noticed far less hair fall and my hai…" at bounding box center [469, 283] width 375 height 61
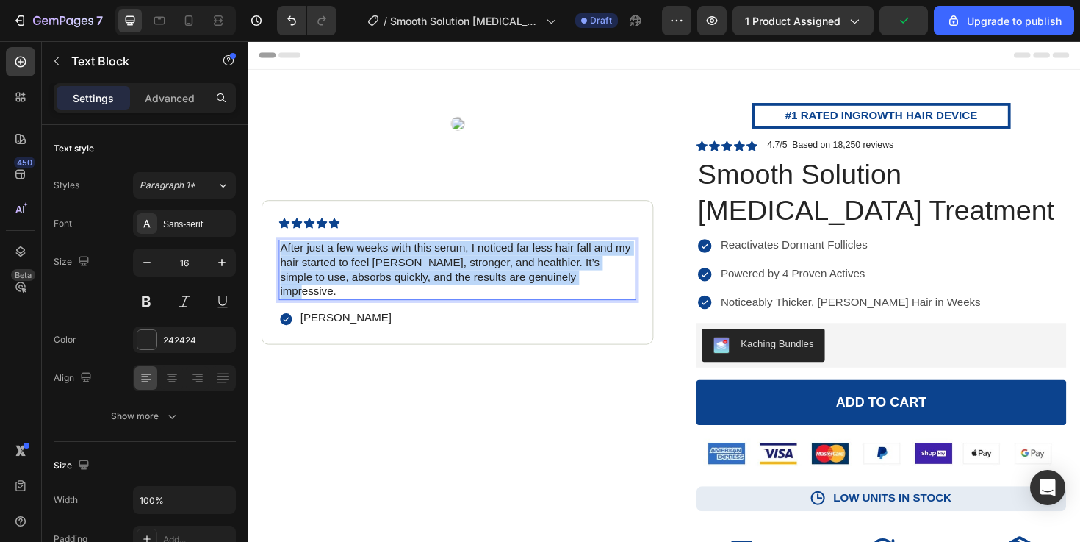
click at [321, 273] on p "After just a few weeks with this serum, I noticed far less hair fall and my hai…" at bounding box center [469, 283] width 375 height 61
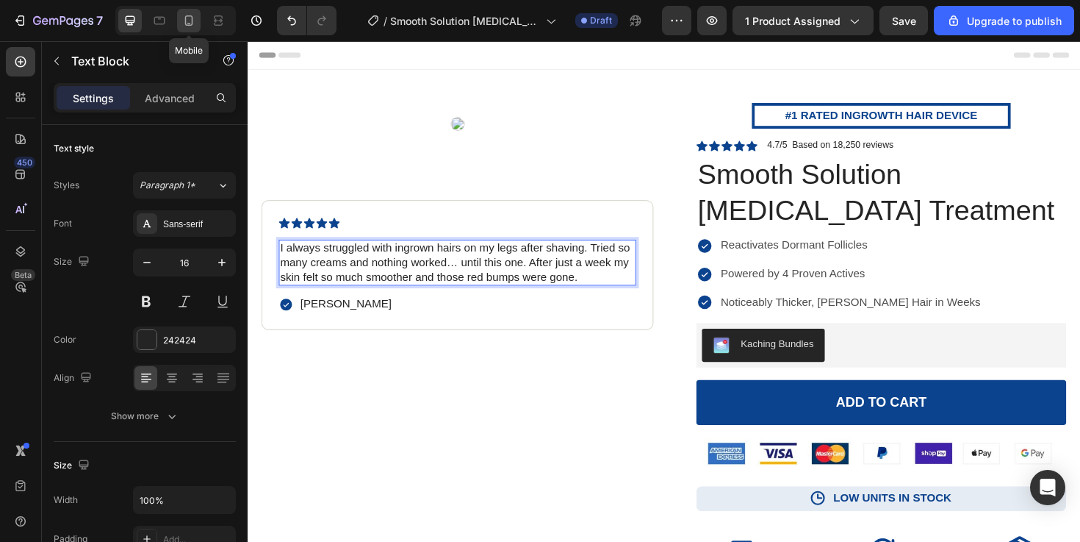
click at [191, 20] on icon at bounding box center [188, 20] width 15 height 15
type input "14"
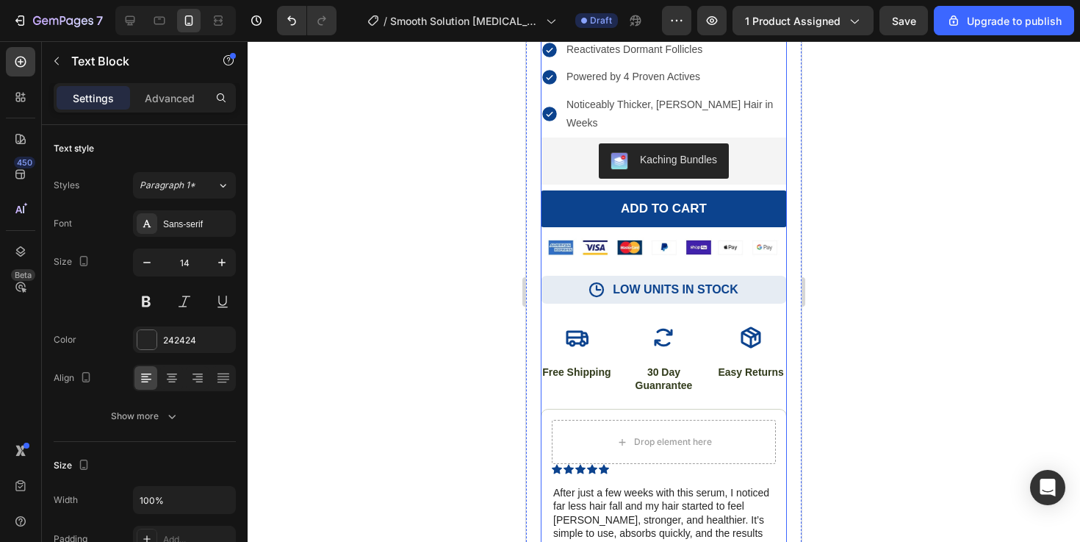
scroll to position [386, 0]
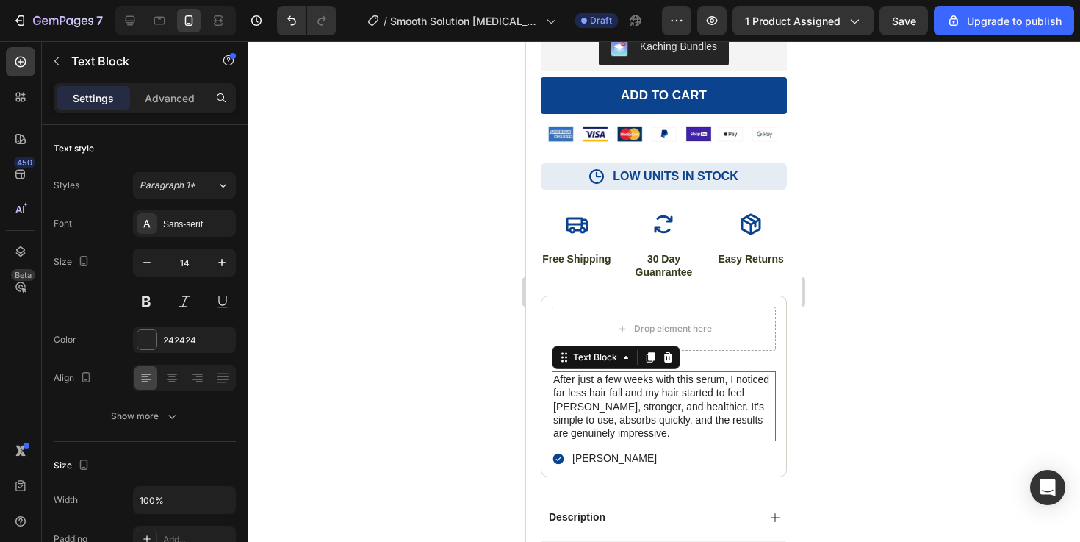
click at [650, 389] on p "After just a few weeks with this serum, I noticed far less hair fall and my hai…" at bounding box center [663, 406] width 221 height 67
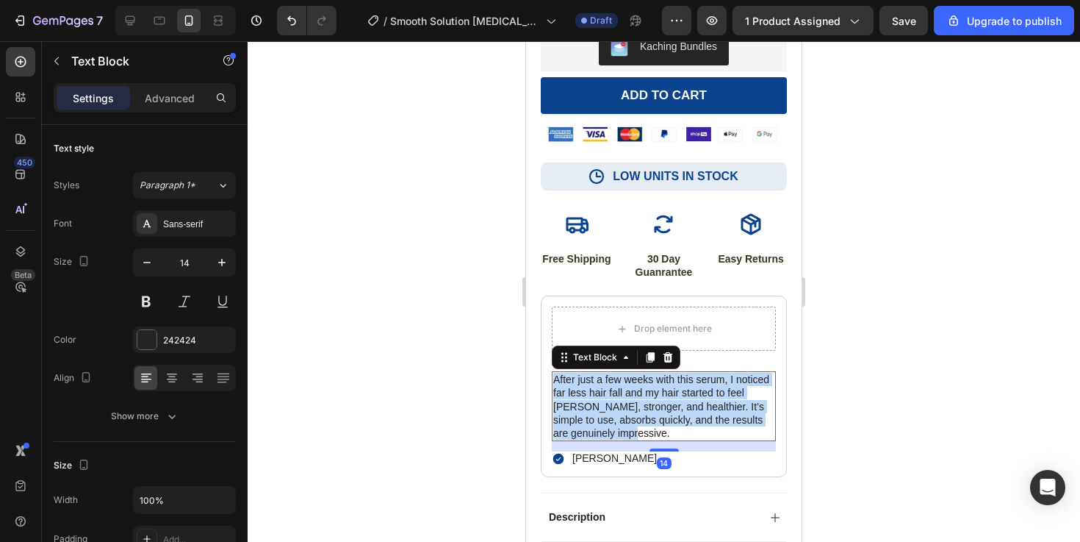
click at [650, 389] on p "After just a few weeks with this serum, I noticed far less hair fall and my hai…" at bounding box center [663, 406] width 221 height 67
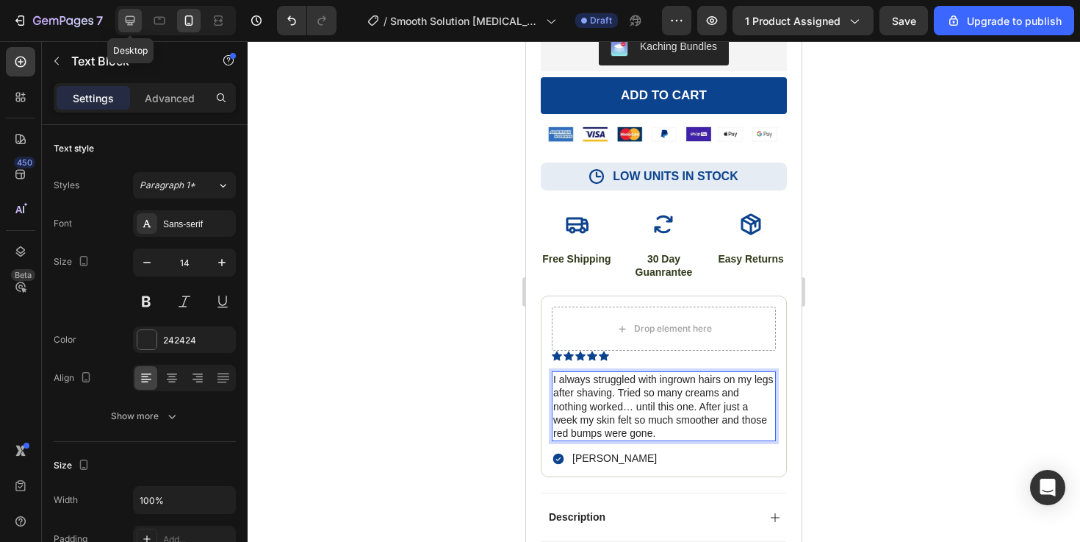
click at [129, 19] on icon at bounding box center [130, 20] width 15 height 15
type input "16"
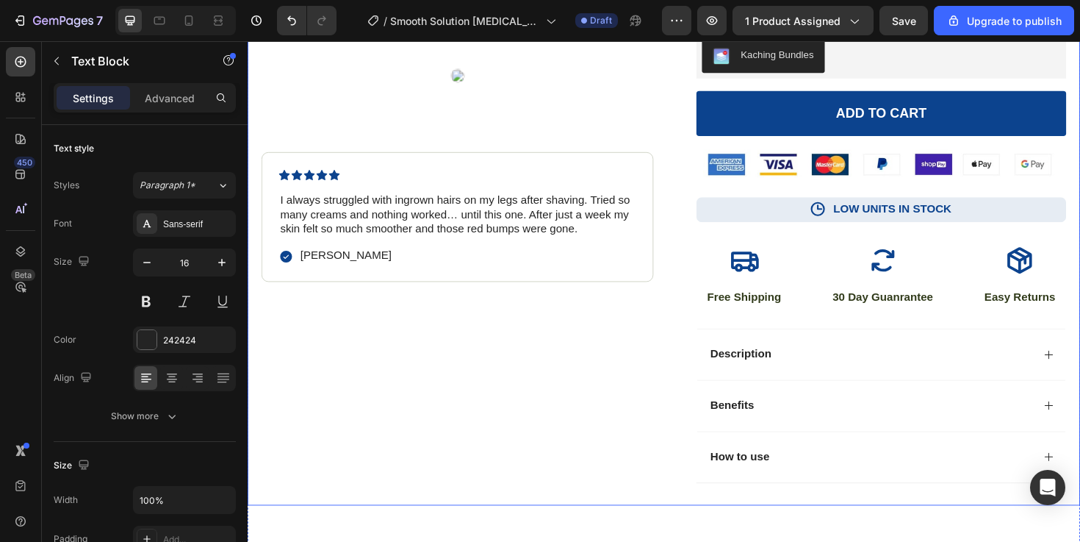
scroll to position [301, 0]
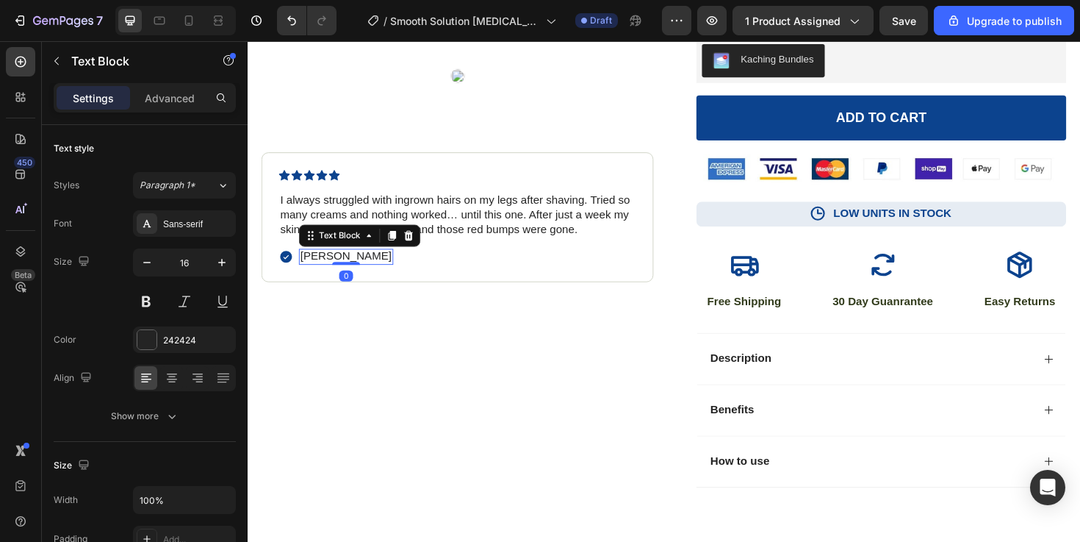
click at [337, 273] on p "[PERSON_NAME]" at bounding box center [351, 268] width 97 height 15
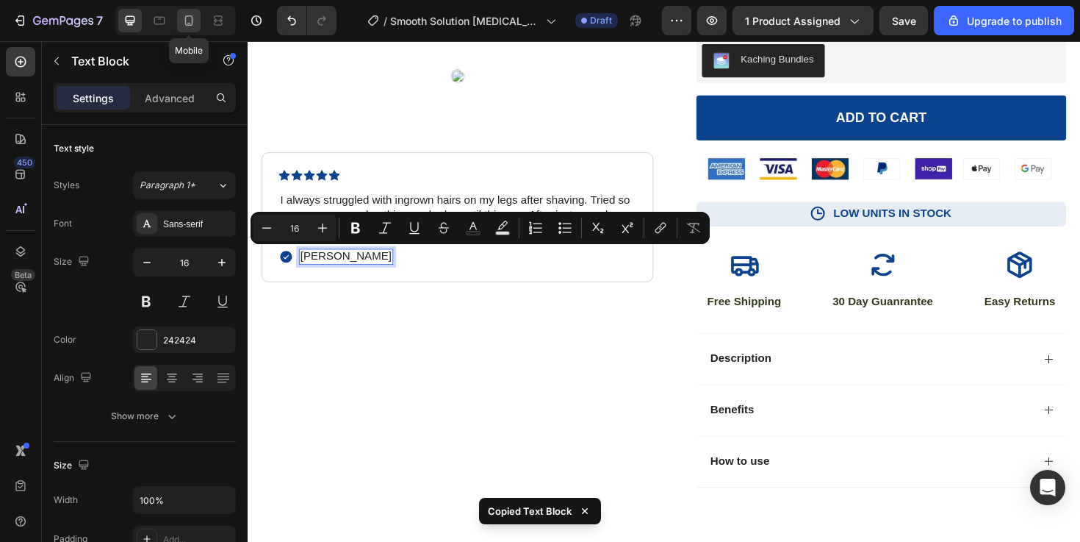
click at [184, 18] on icon at bounding box center [188, 20] width 15 height 15
type input "14"
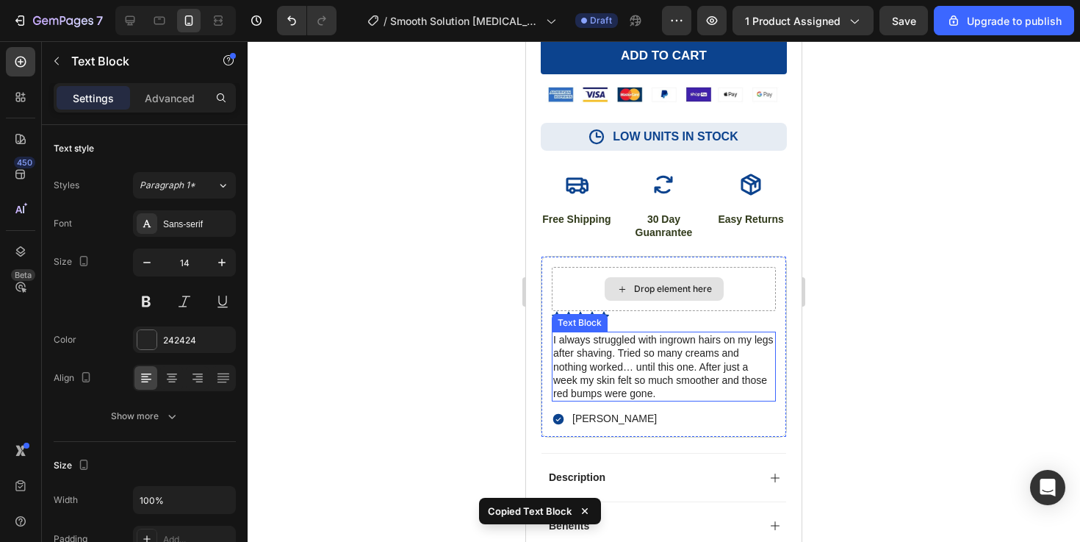
scroll to position [435, 0]
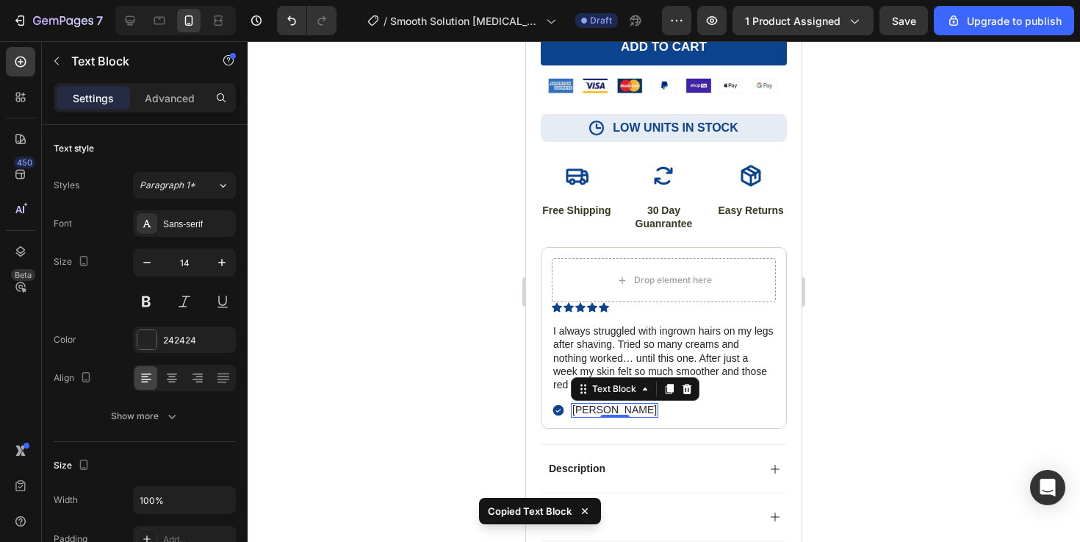
click at [597, 403] on p "[PERSON_NAME]" at bounding box center [614, 409] width 84 height 13
click at [962, 387] on div at bounding box center [664, 291] width 832 height 500
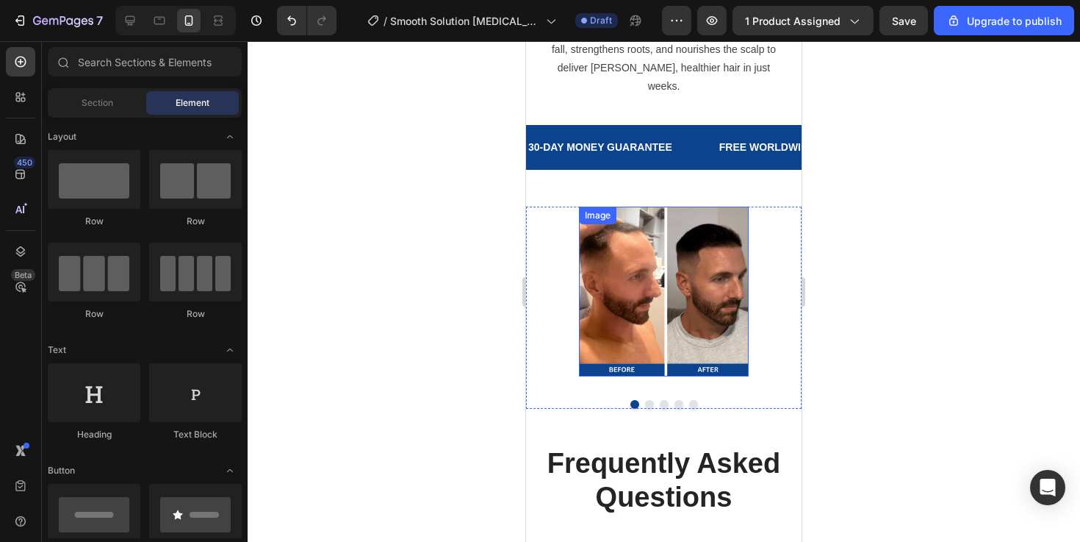
scroll to position [2461, 0]
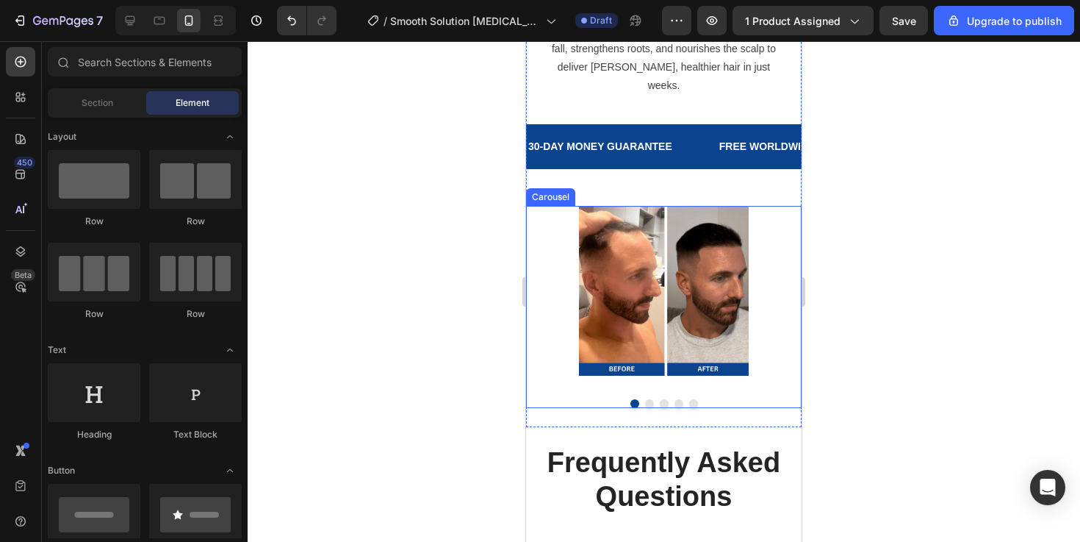
click at [767, 364] on div "Image Image Image Image Image [GEOGRAPHIC_DATA]" at bounding box center [664, 307] width 276 height 202
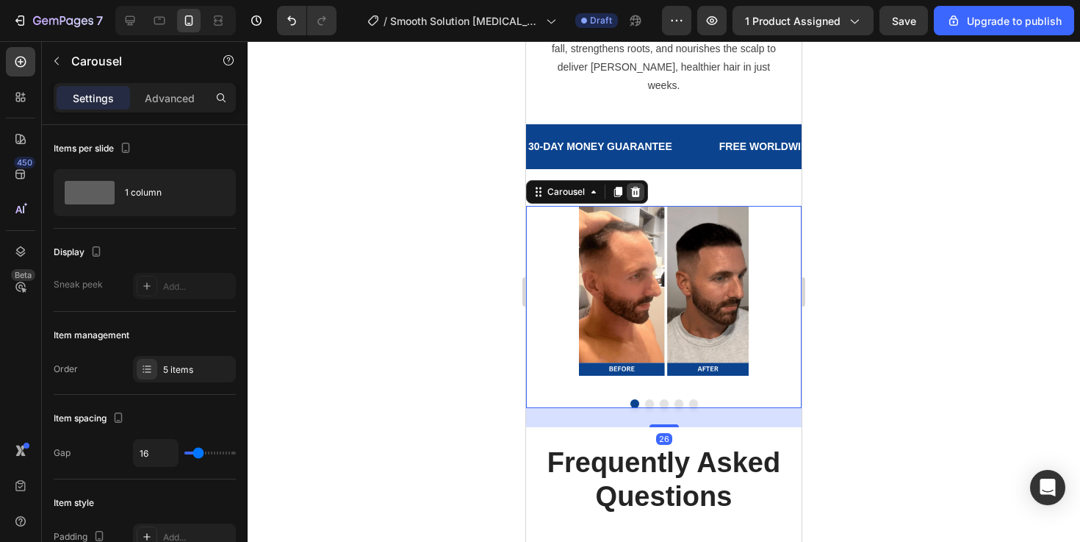
click at [638, 187] on icon at bounding box center [636, 192] width 10 height 10
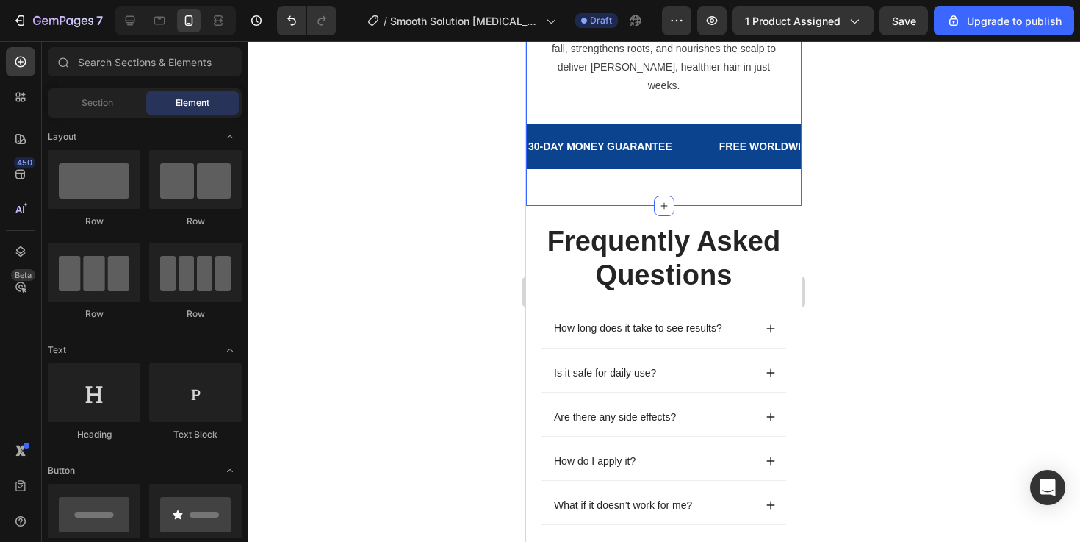
click at [685, 167] on div "30-DAY MONEY GUARANTEE Text Block FREE WORLDWIDE SHIPPING Text Block TRUSTED & …" at bounding box center [664, 165] width 276 height 82
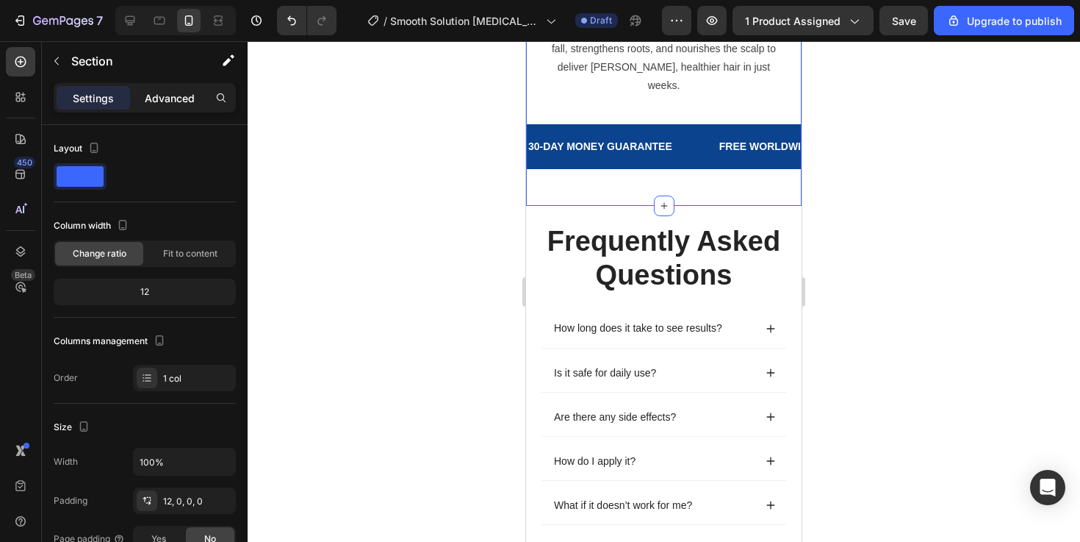
click at [164, 101] on p "Advanced" at bounding box center [170, 97] width 50 height 15
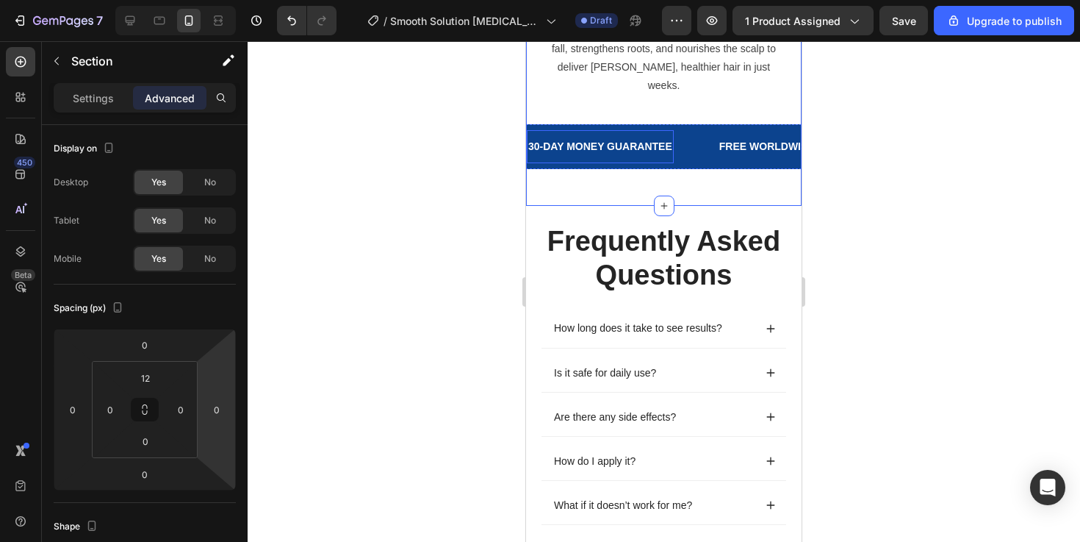
click at [653, 130] on div "30-DAY MONEY GUARANTEE Text Block" at bounding box center [600, 146] width 147 height 33
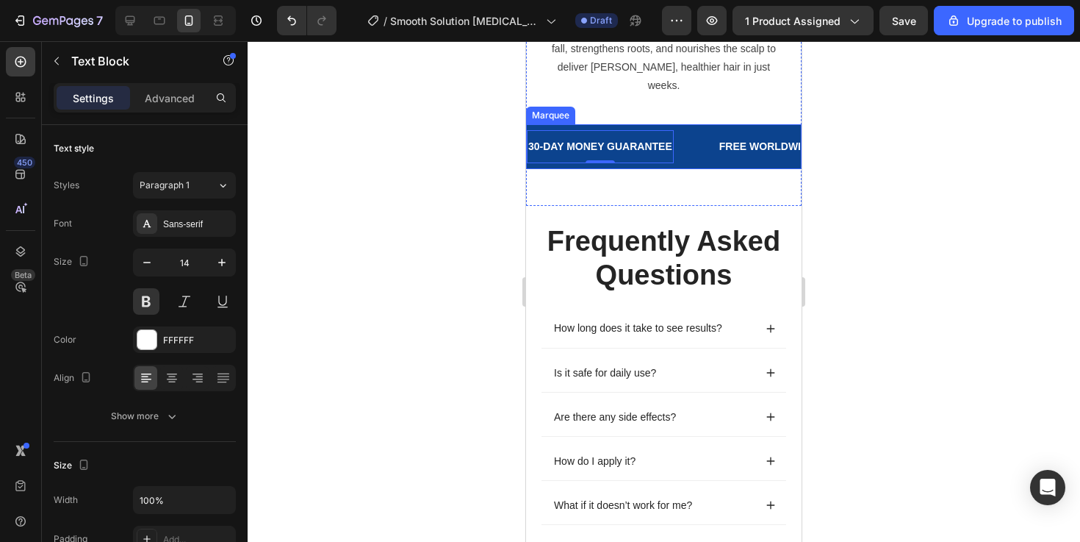
click at [703, 146] on div "30-DAY MONEY GUARANTEE Text Block 0 FREE WORLDWIDE SHIPPING Text Block TRUSTED …" at bounding box center [664, 146] width 276 height 45
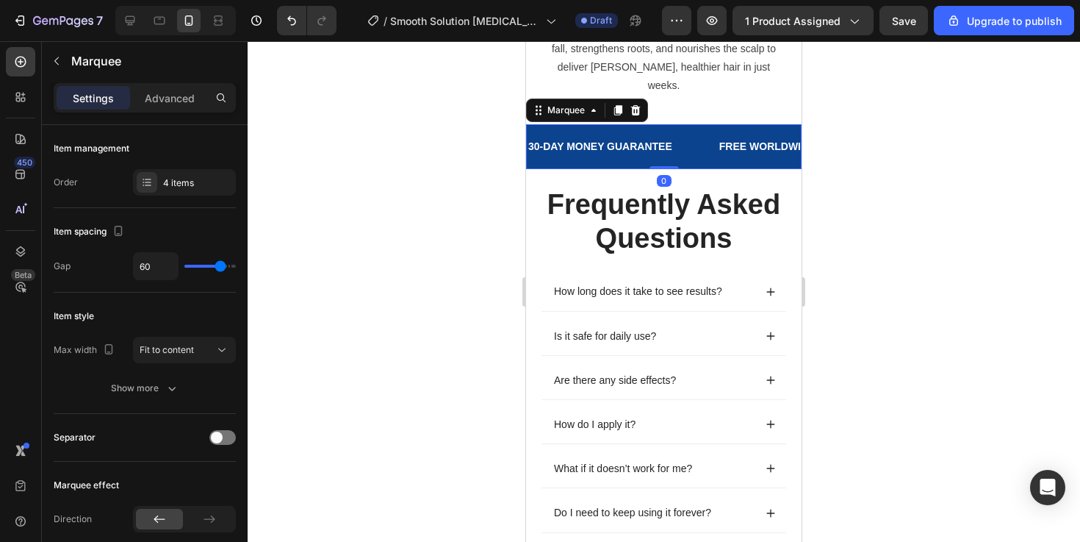
drag, startPoint x: 667, startPoint y: 185, endPoint x: 688, endPoint y: 82, distance: 105.0
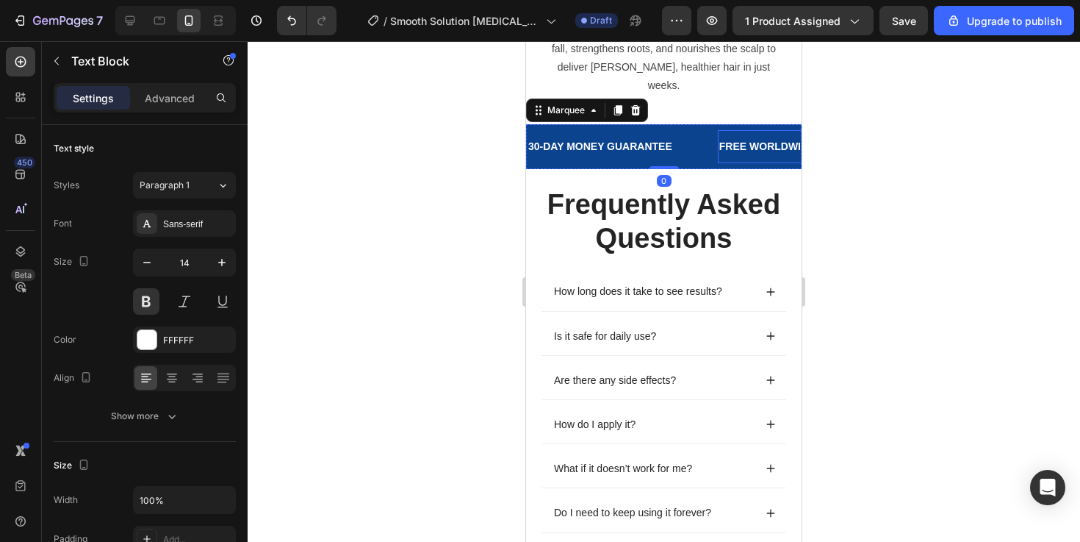
click at [724, 143] on div "FREE WORLDWIDE SHIPPING Text Block" at bounding box center [793, 146] width 151 height 33
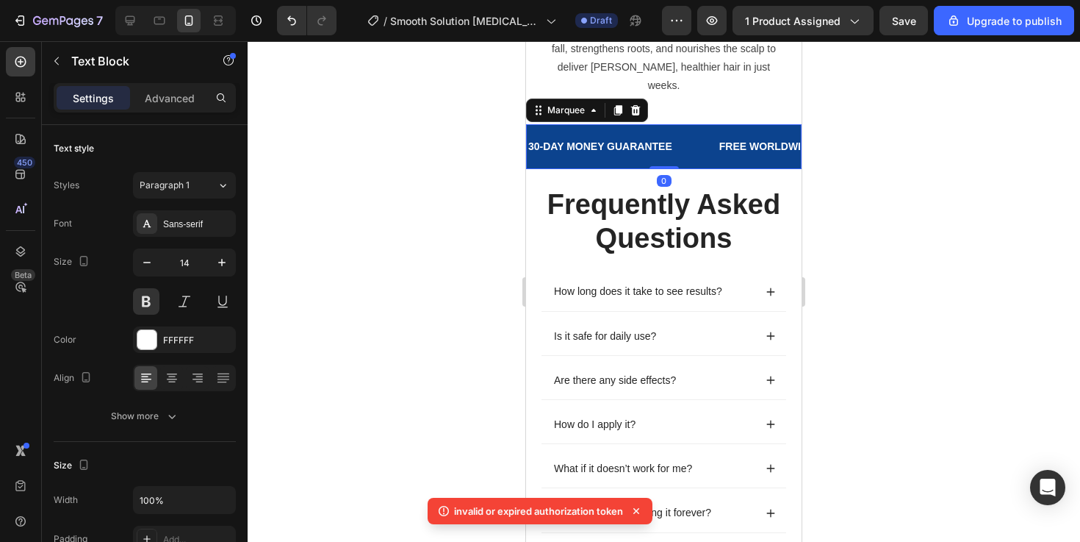
click at [697, 146] on div "30-DAY MONEY GUARANTEE Text Block FREE WORLDWIDE SHIPPING Text Block TRUSTED & …" at bounding box center [664, 146] width 276 height 45
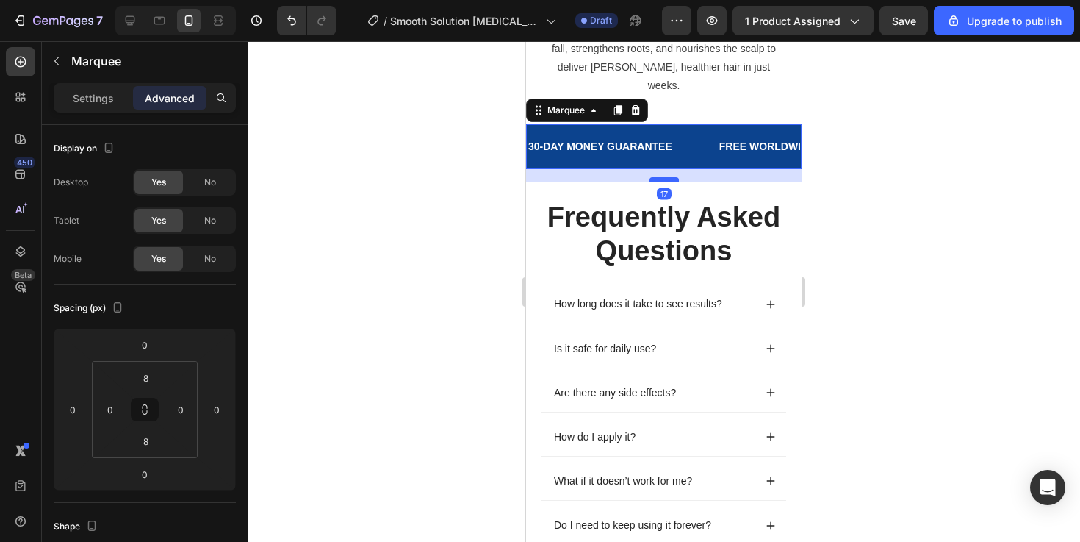
drag, startPoint x: 672, startPoint y: 150, endPoint x: 672, endPoint y: 162, distance: 12.5
click at [672, 177] on div at bounding box center [664, 179] width 29 height 4
click at [672, 178] on div at bounding box center [664, 180] width 29 height 4
type input "18"
click at [883, 207] on div at bounding box center [664, 291] width 832 height 500
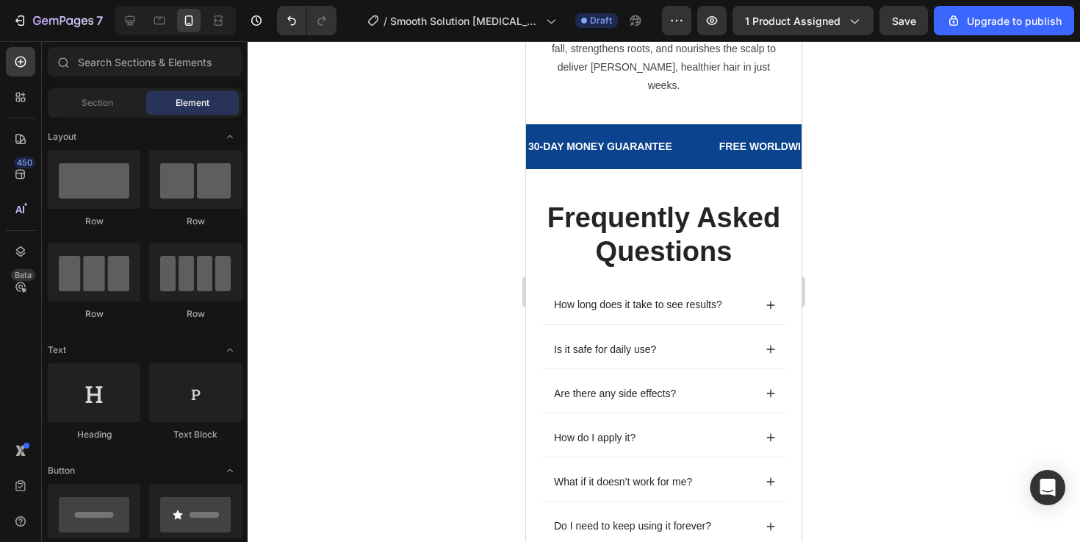
click at [680, 144] on div "30-DAY MONEY GUARANTEE Text Block" at bounding box center [622, 146] width 191 height 33
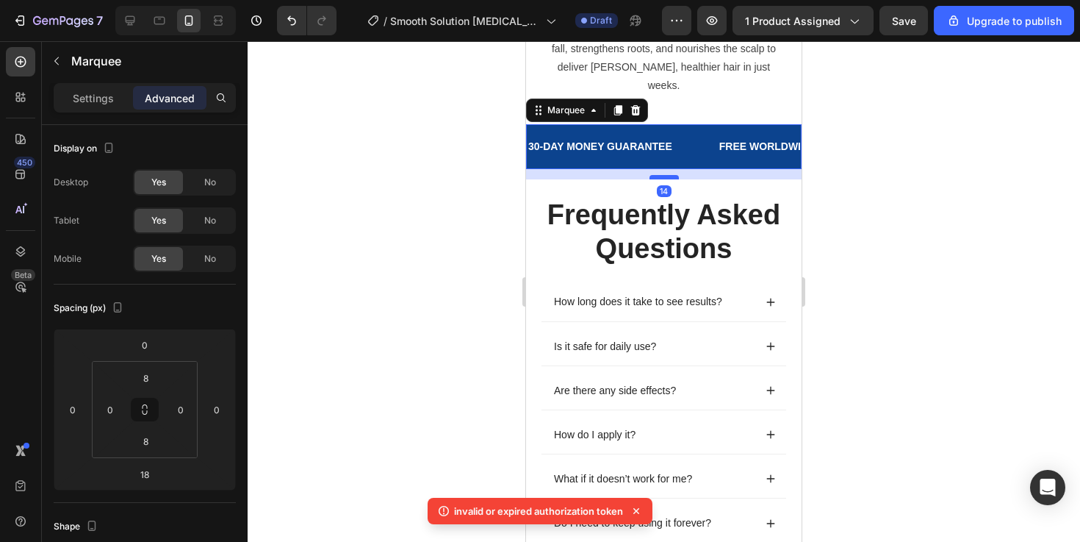
click at [674, 175] on div at bounding box center [664, 177] width 29 height 4
type input "14"
click at [871, 195] on div at bounding box center [664, 291] width 832 height 500
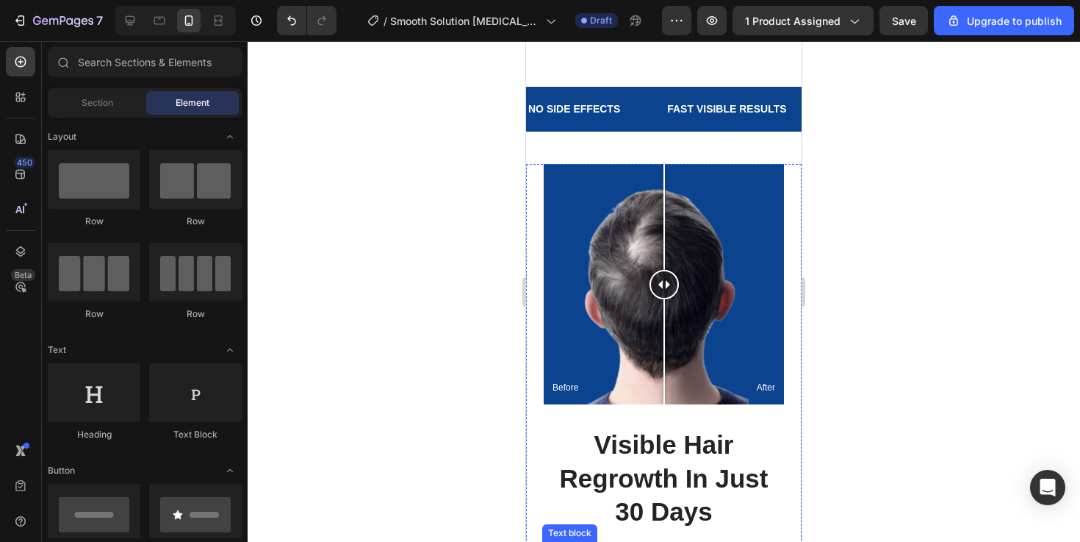
scroll to position [1913, 0]
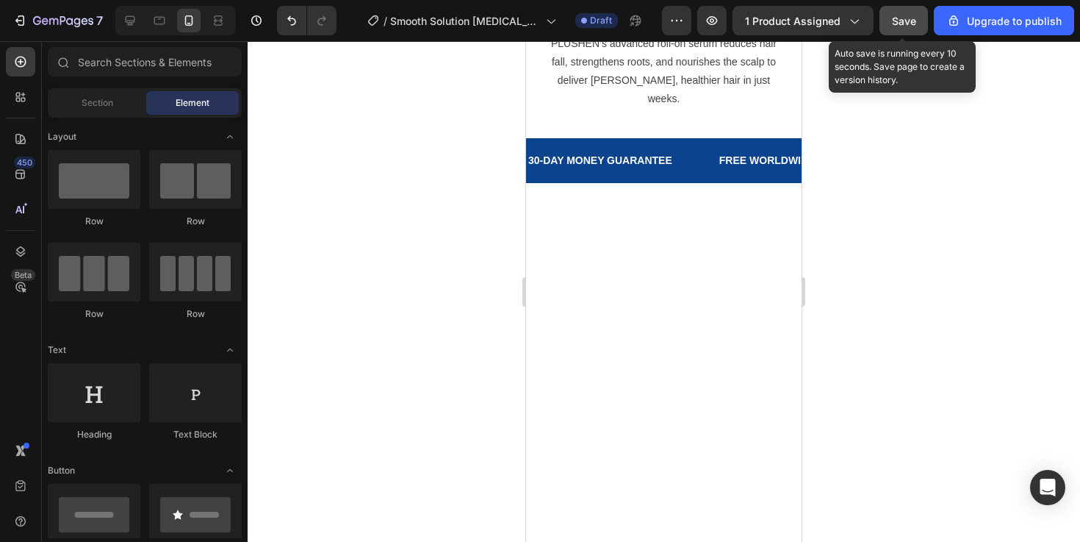
click at [902, 19] on span "Save" at bounding box center [904, 21] width 24 height 12
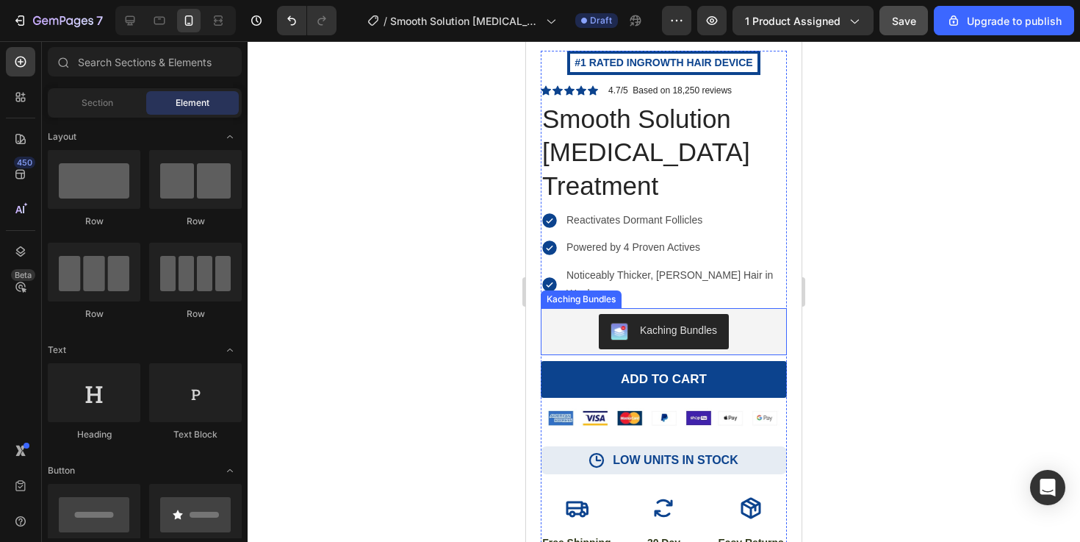
scroll to position [122, 0]
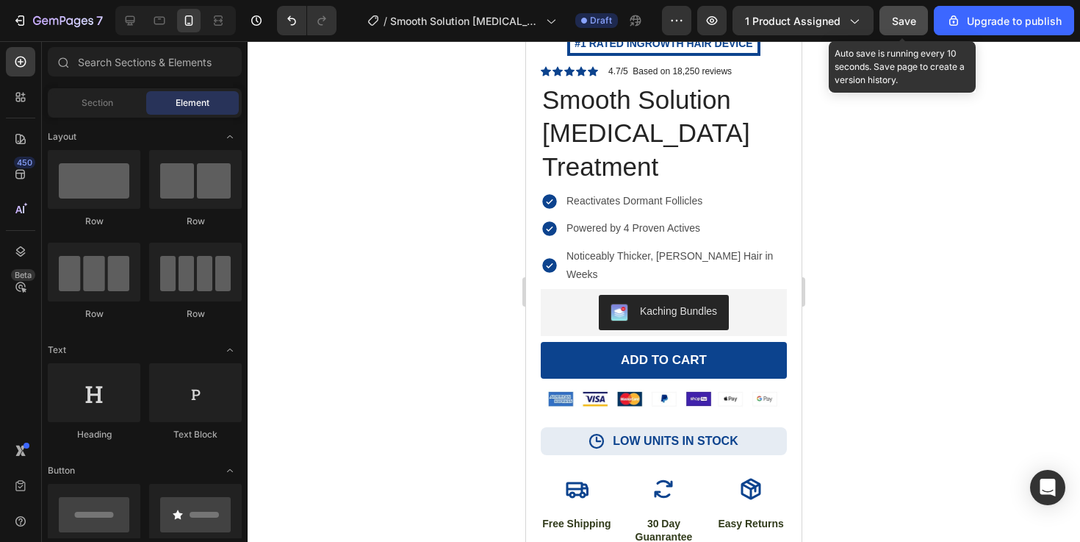
click at [901, 26] on span "Save" at bounding box center [904, 21] width 24 height 12
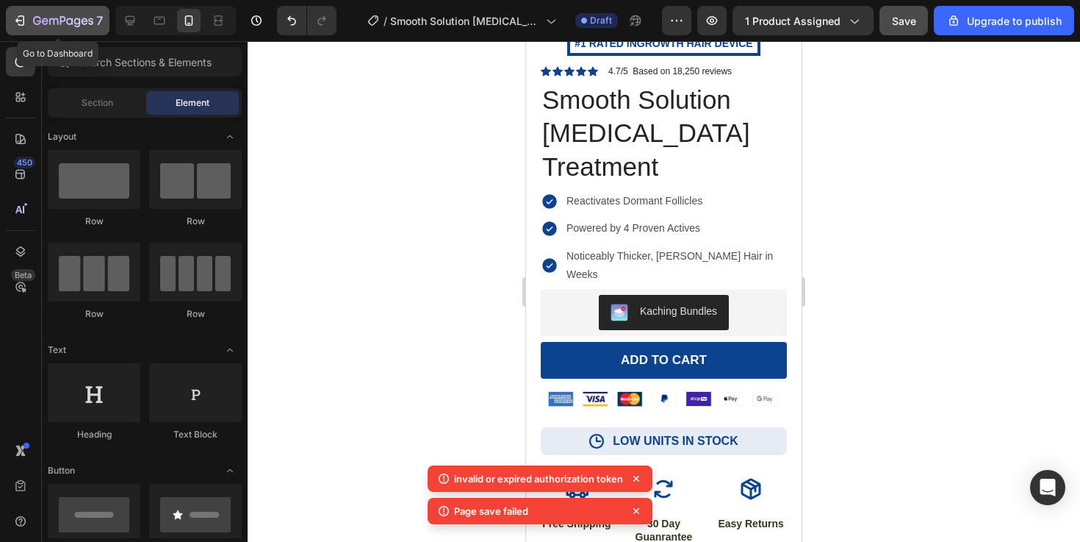
click at [6, 19] on button "7" at bounding box center [58, 20] width 104 height 29
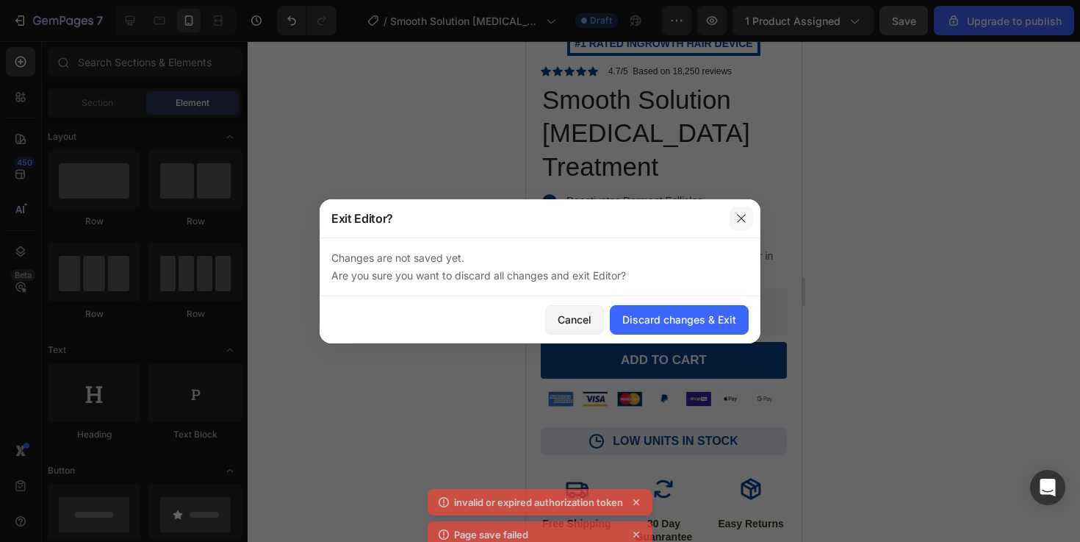
click at [738, 221] on icon "button" at bounding box center [741, 218] width 12 height 12
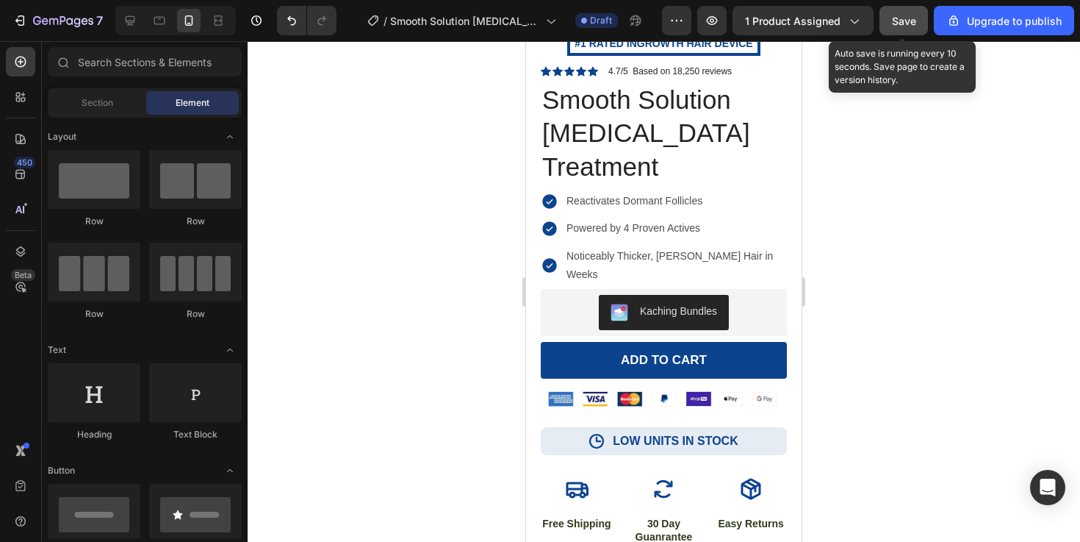
click at [914, 19] on span "Save" at bounding box center [904, 21] width 24 height 12
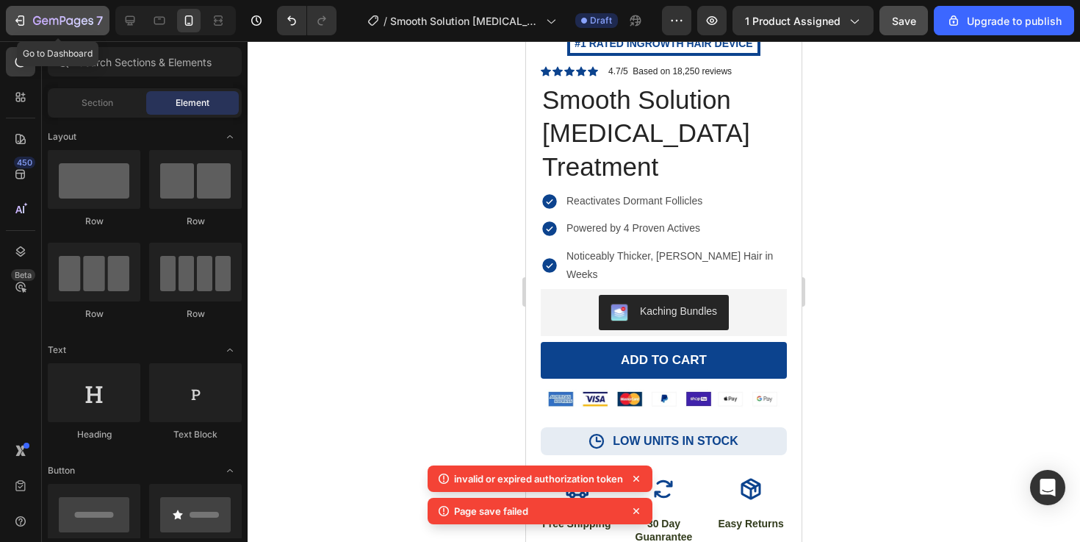
click at [13, 22] on icon "button" at bounding box center [19, 20] width 15 height 15
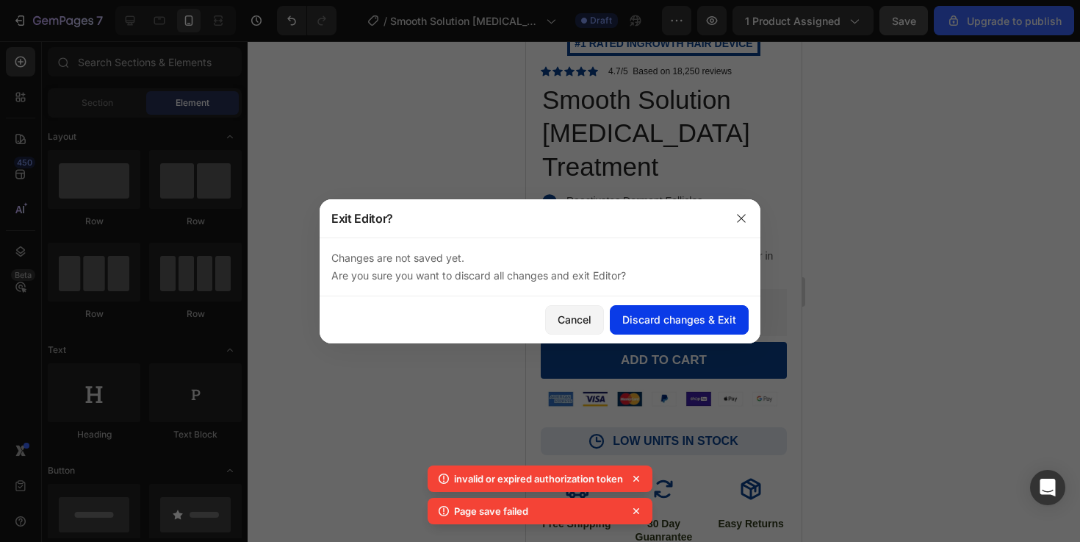
click at [662, 322] on div "Discard changes & Exit" at bounding box center [679, 319] width 114 height 15
